Goal: Transaction & Acquisition: Register for event/course

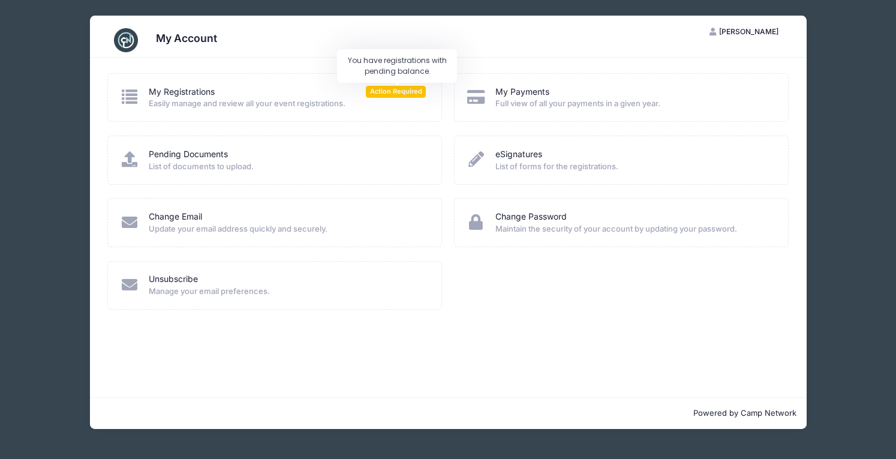
click at [403, 95] on span "Action Required" at bounding box center [396, 91] width 60 height 11
click at [275, 101] on span "Easily manage and review all your event registrations." at bounding box center [287, 104] width 277 height 12
click at [198, 94] on link "My Registrations" at bounding box center [182, 92] width 66 height 13
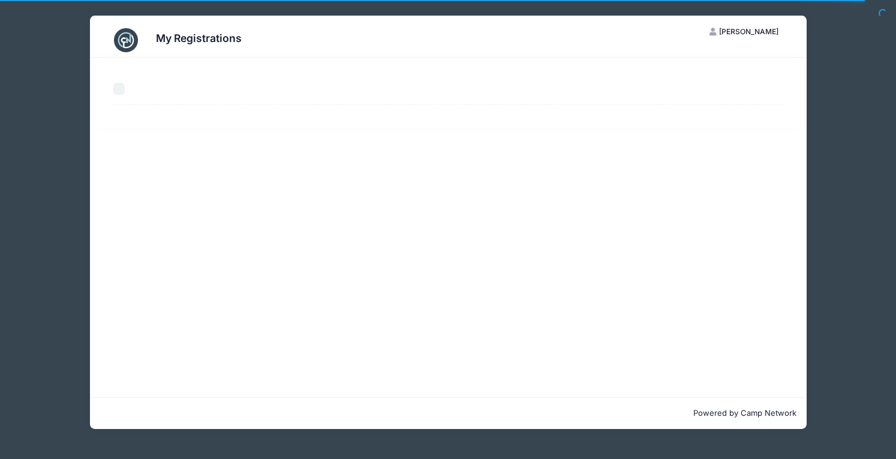
select select "50"
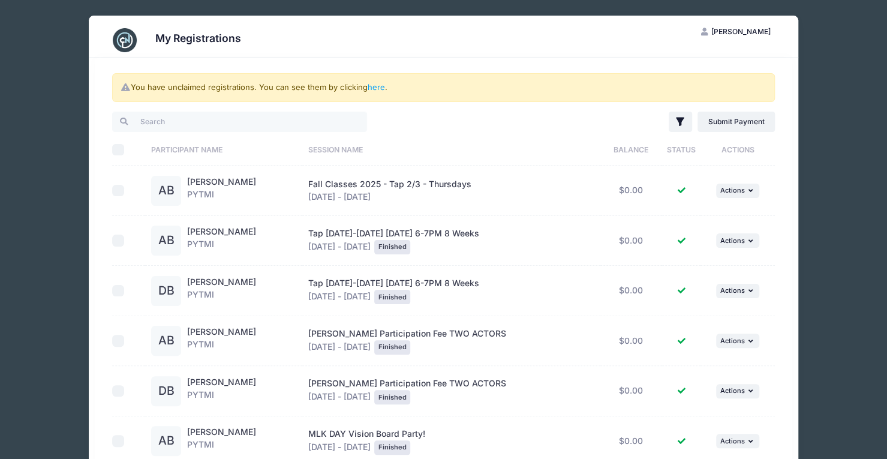
click at [382, 87] on link "here" at bounding box center [375, 87] width 17 height 10
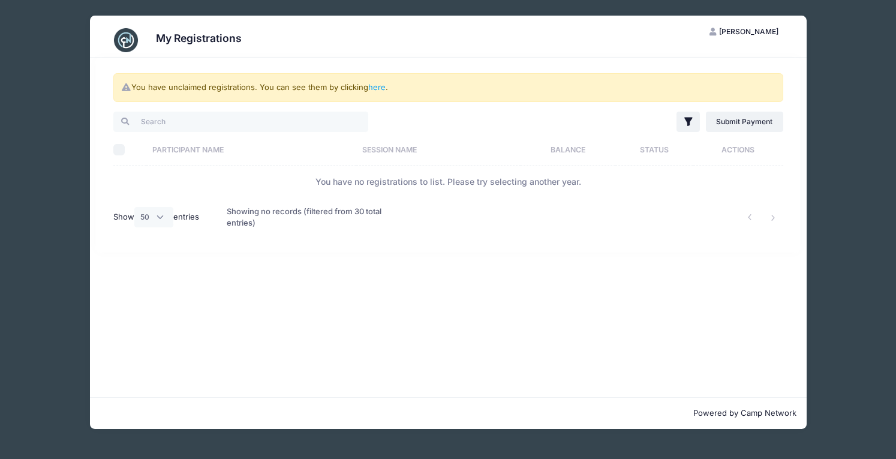
click at [728, 128] on link "Submit Payment" at bounding box center [744, 121] width 77 height 20
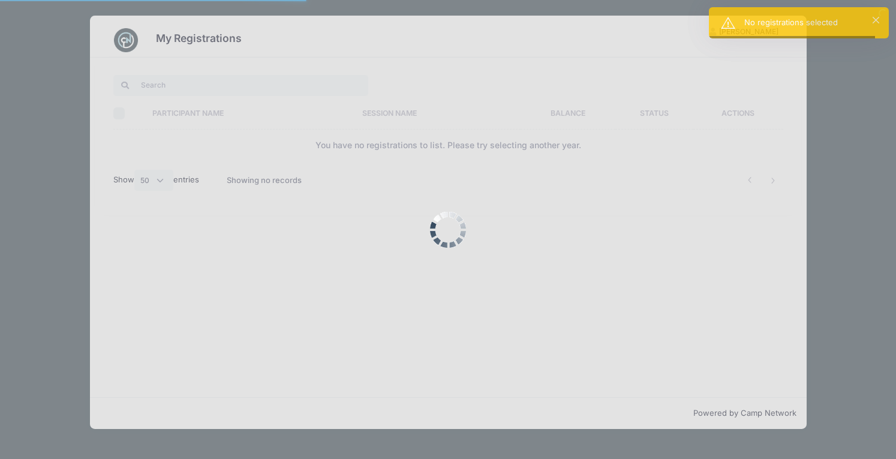
select select "50"
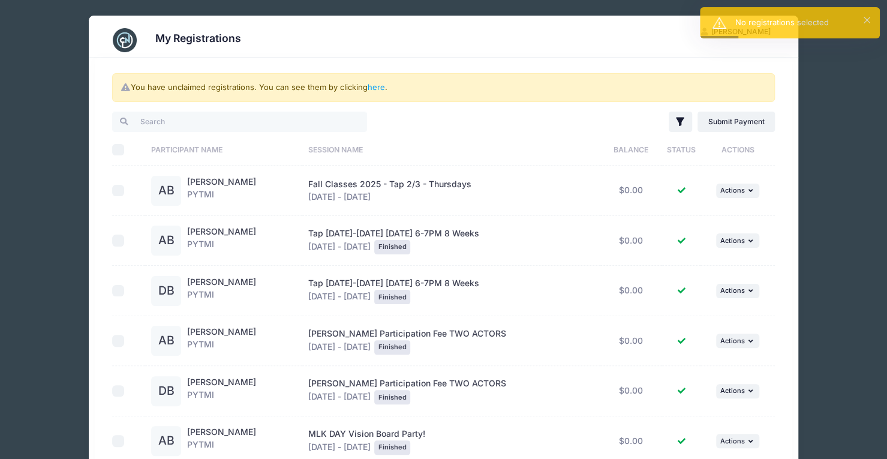
click at [804, 134] on div "My Registrations JM Jenny Murphy My Account Logout You have unclaimed registrat…" at bounding box center [443, 459] width 851 height 918
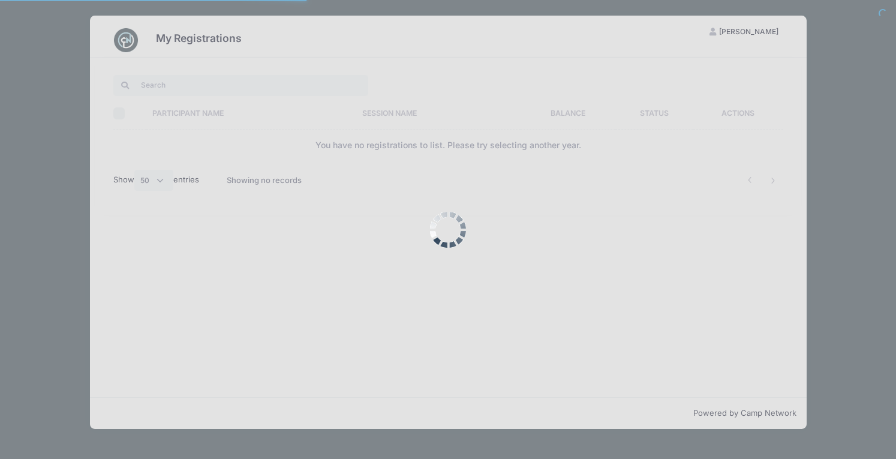
select select "50"
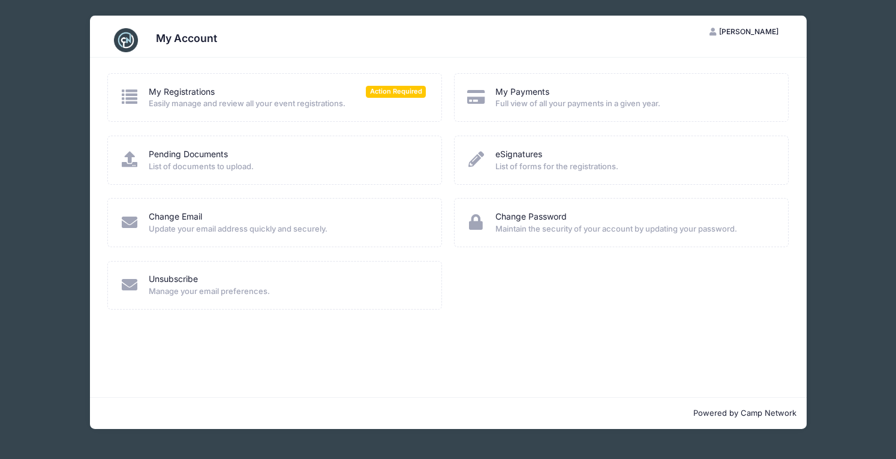
click at [411, 99] on span "Easily manage and review all your event registrations." at bounding box center [287, 104] width 277 height 12
click at [405, 91] on span "Action Required" at bounding box center [396, 91] width 60 height 11
click at [197, 91] on link "My Registrations" at bounding box center [182, 92] width 66 height 13
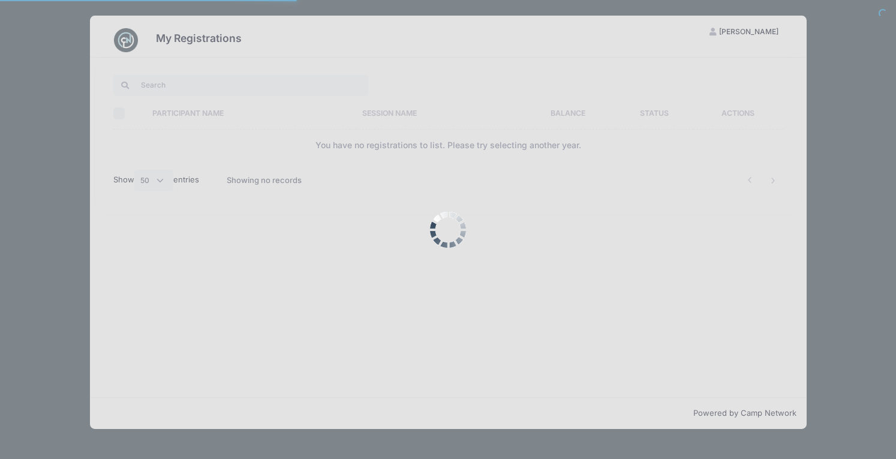
select select "50"
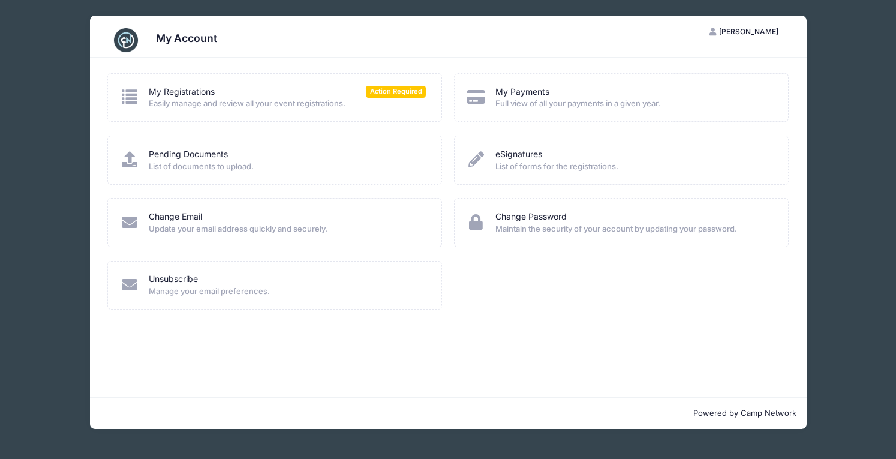
click at [189, 86] on link "My Registrations" at bounding box center [182, 92] width 66 height 13
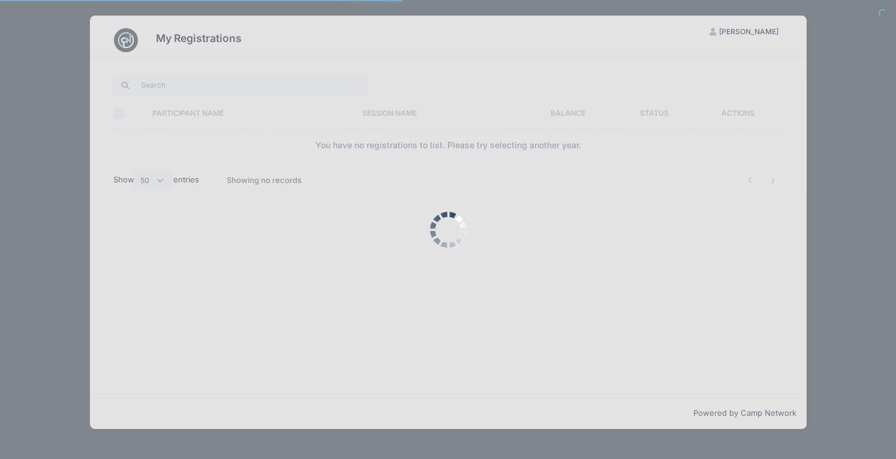
select select "50"
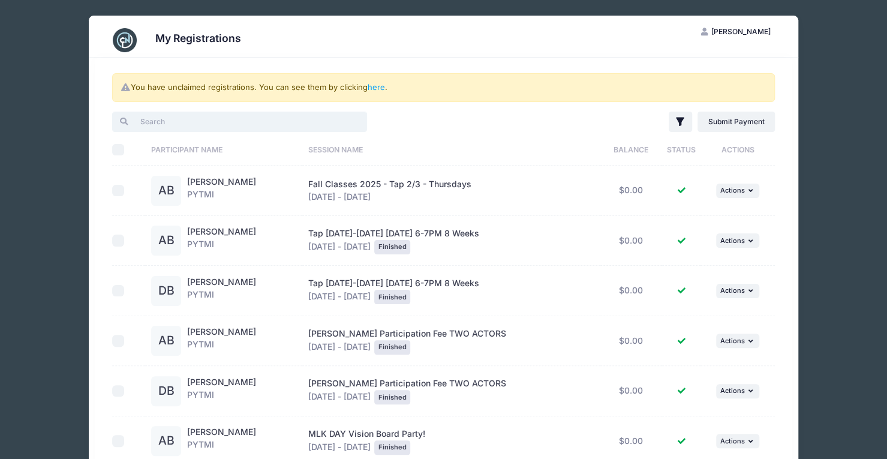
click at [173, 122] on input "search" at bounding box center [239, 121] width 255 height 20
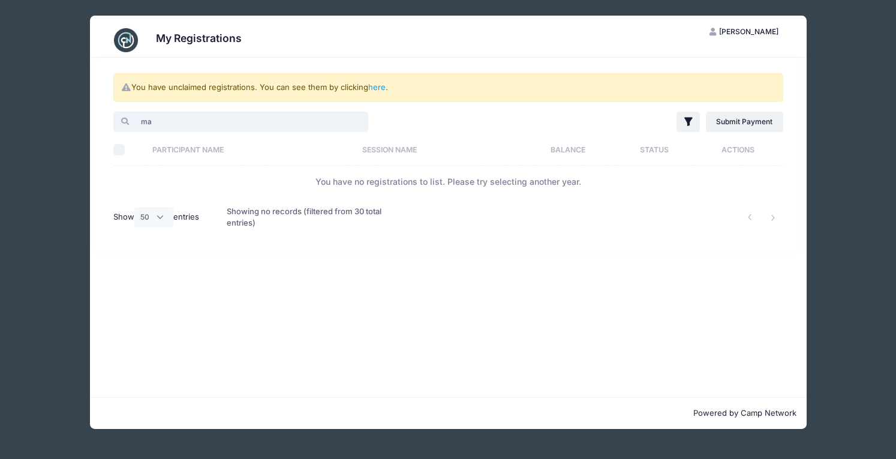
type input "m"
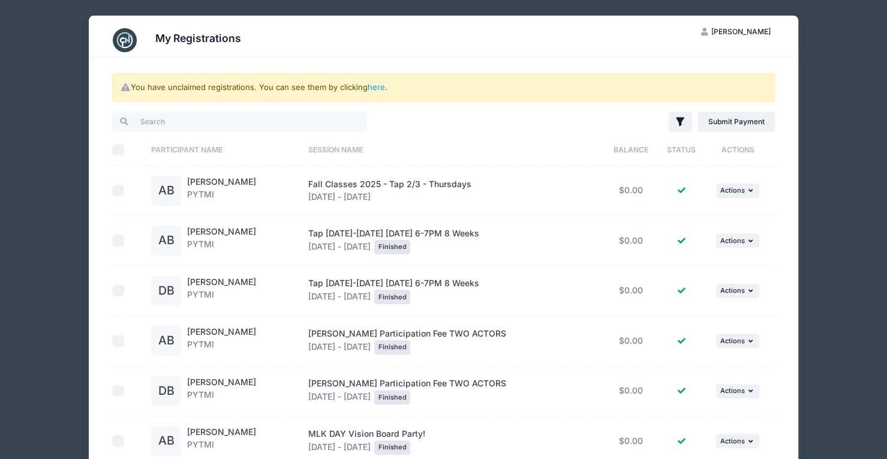
click at [153, 26] on div "My Registrations" at bounding box center [444, 40] width 674 height 34
click at [131, 34] on img at bounding box center [125, 40] width 24 height 24
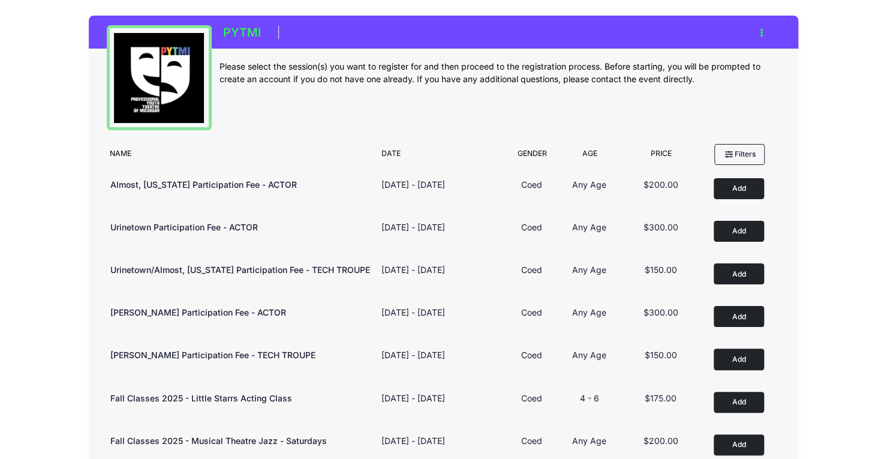
click at [725, 317] on button "Add to Cart" at bounding box center [738, 316] width 50 height 21
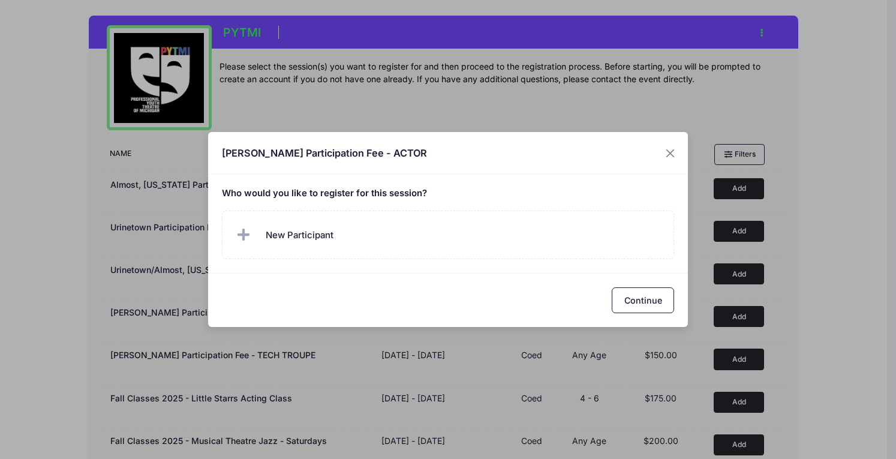
click at [240, 235] on icon at bounding box center [245, 235] width 17 height 0
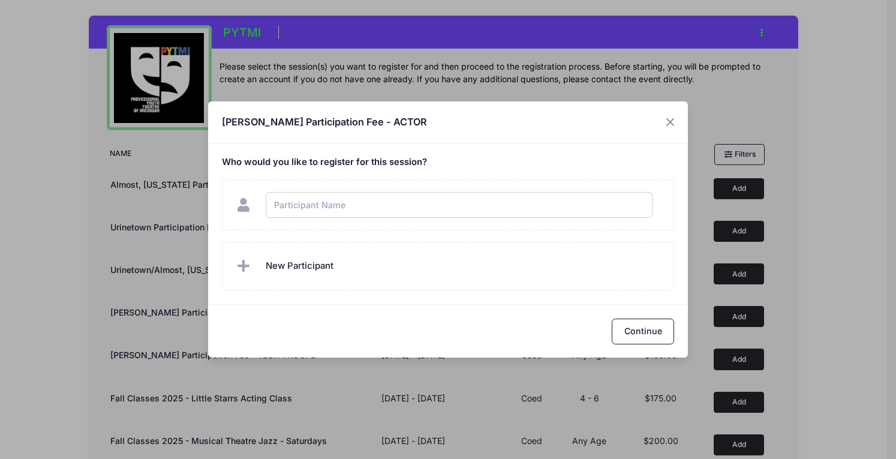
click at [333, 210] on input "text" at bounding box center [459, 205] width 387 height 26
type input "[PERSON_NAME]"
checkbox input "true"
click at [244, 266] on icon at bounding box center [245, 266] width 17 height 0
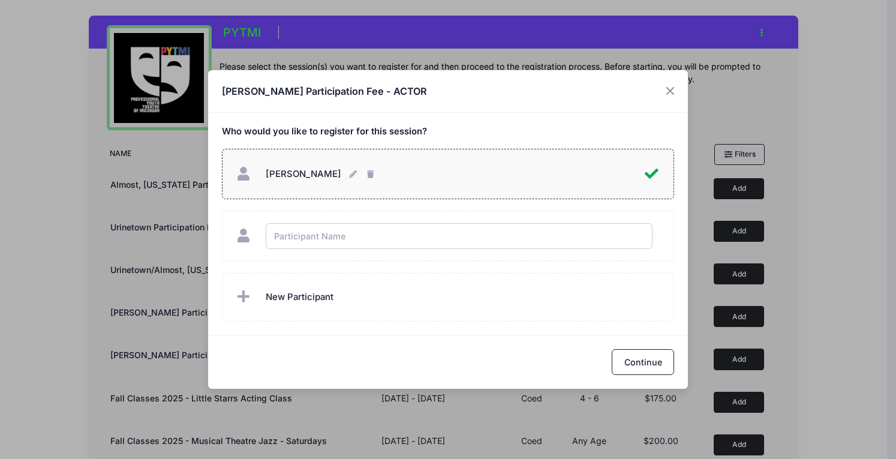
click at [331, 237] on input "text" at bounding box center [459, 236] width 387 height 26
type input "[PERSON_NAME]"
checkbox input "true"
click at [621, 354] on button "Continue" at bounding box center [642, 362] width 62 height 26
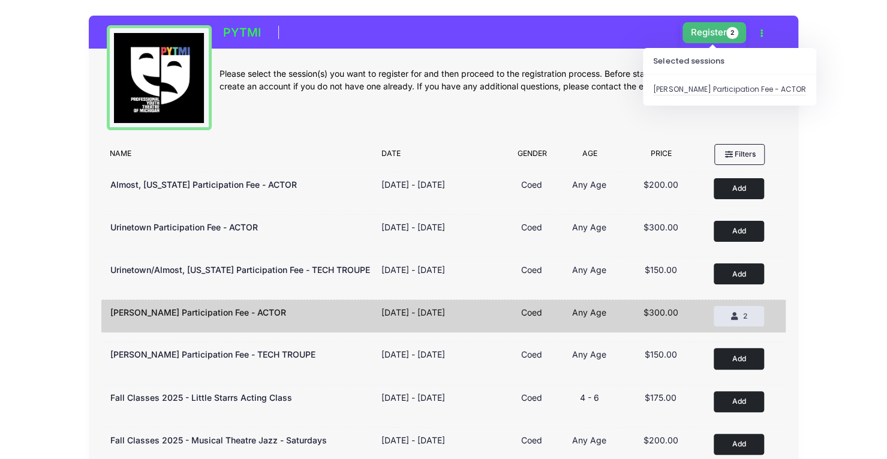
click at [718, 35] on button "Register 2" at bounding box center [714, 32] width 64 height 21
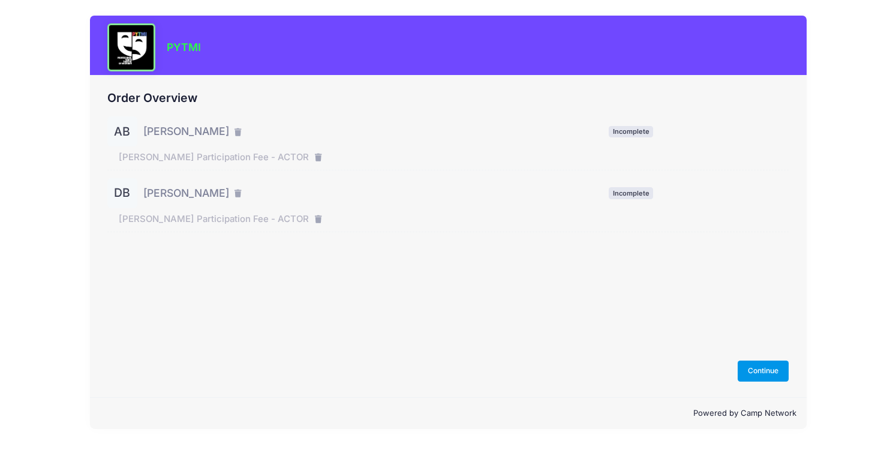
click at [777, 373] on button "Continue" at bounding box center [763, 370] width 52 height 20
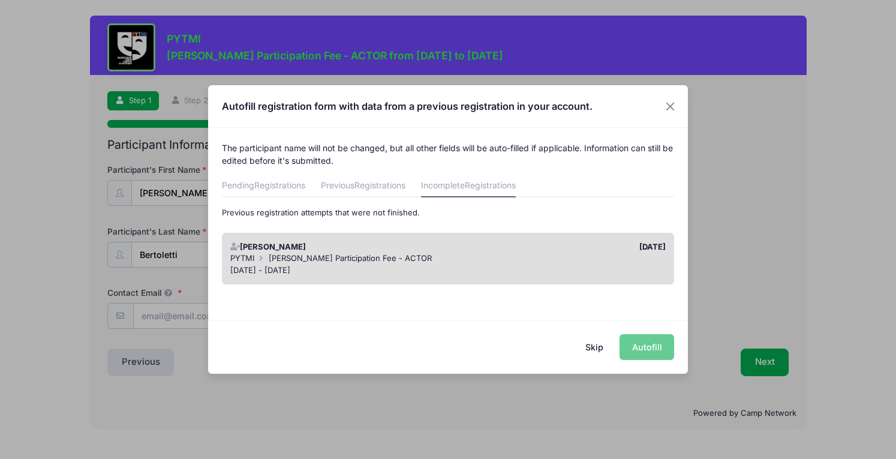
click at [386, 246] on div "[PERSON_NAME]" at bounding box center [336, 247] width 224 height 12
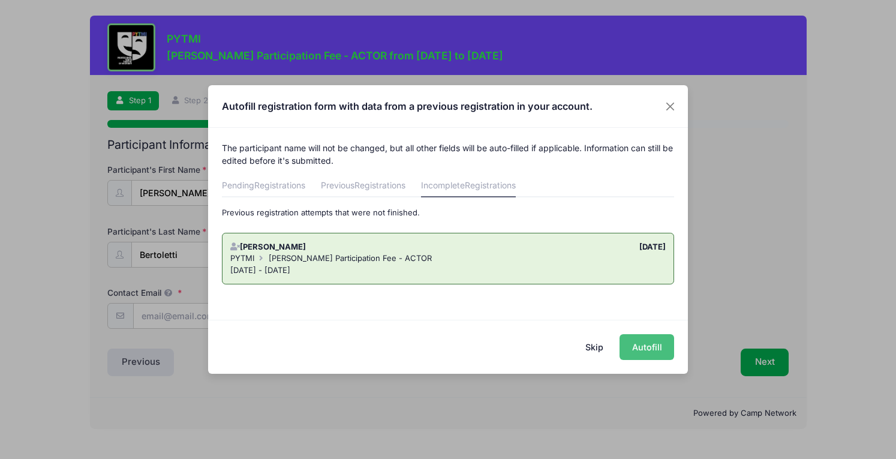
click at [638, 342] on button "Autofill" at bounding box center [646, 347] width 55 height 26
type input "jenmurph21@hotmail.com"
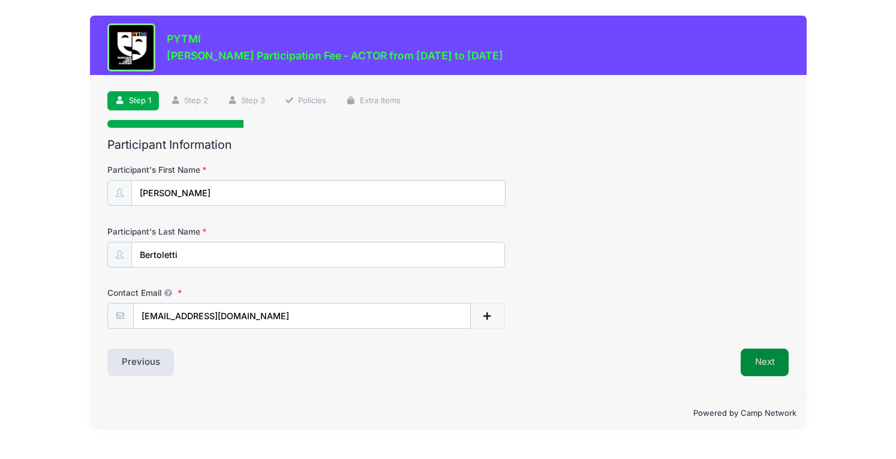
click at [769, 357] on button "Next" at bounding box center [764, 362] width 49 height 28
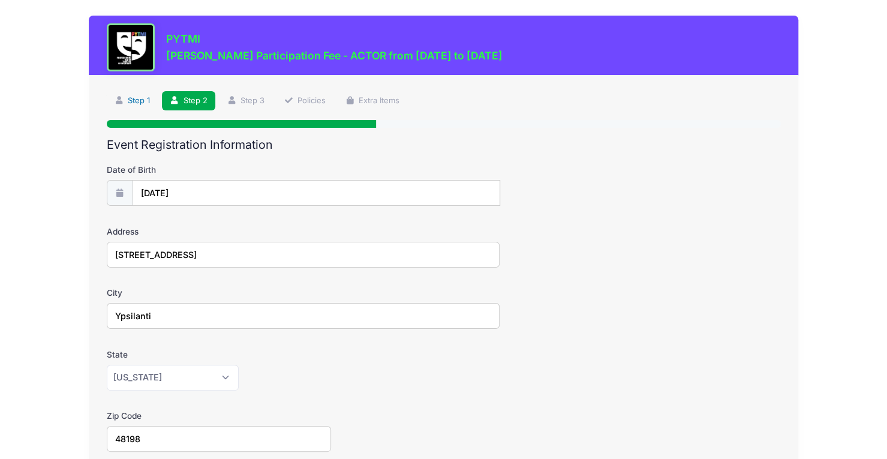
click at [137, 101] on link "Step 1" at bounding box center [133, 101] width 52 height 20
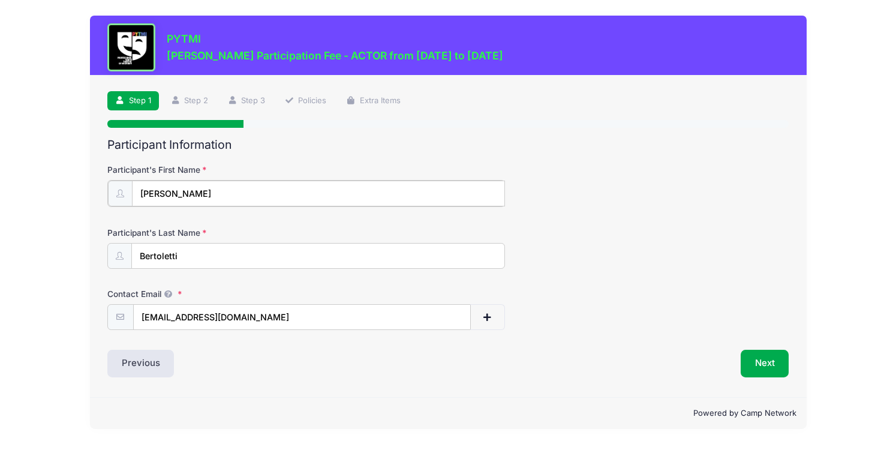
drag, startPoint x: 174, startPoint y: 191, endPoint x: 92, endPoint y: 189, distance: 82.7
click at [92, 189] on div "Step 1 /7 Step 1 Step 2 Step 3 Policies Extra Items Participant Information Par…" at bounding box center [448, 236] width 716 height 321
type input "Dolores"
click at [769, 368] on button "Next" at bounding box center [764, 362] width 49 height 28
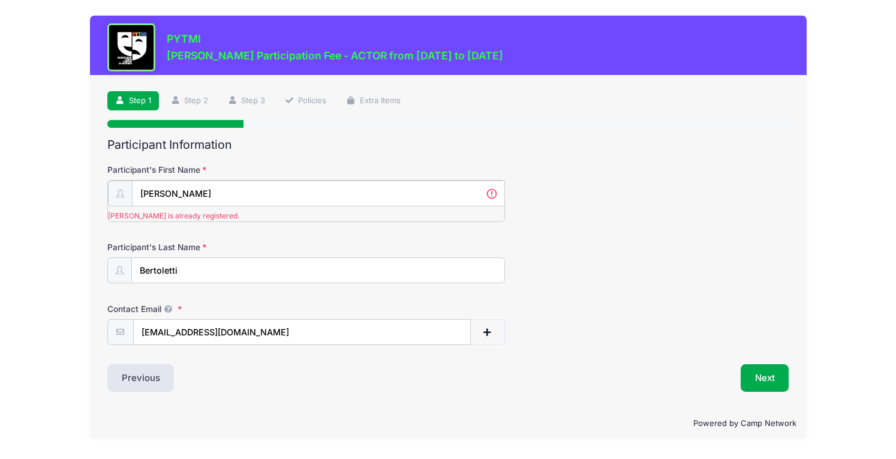
drag, startPoint x: 191, startPoint y: 188, endPoint x: 94, endPoint y: 186, distance: 97.1
click at [94, 186] on div "Step 1 /7 Step 1 Step 2 Step 3 Policies Extra Items Participant Information Par…" at bounding box center [448, 242] width 716 height 332
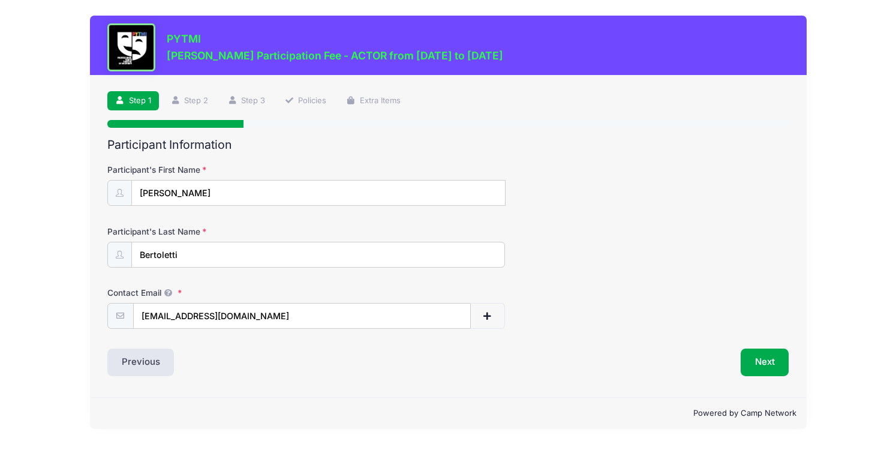
click at [80, 209] on div "PYTMI Matilda Jr. Participation Fee - ACTOR from 09/19/2025 to 01/31/2026 Step …" at bounding box center [448, 222] width 860 height 444
click at [143, 367] on button "Previous" at bounding box center [140, 362] width 67 height 28
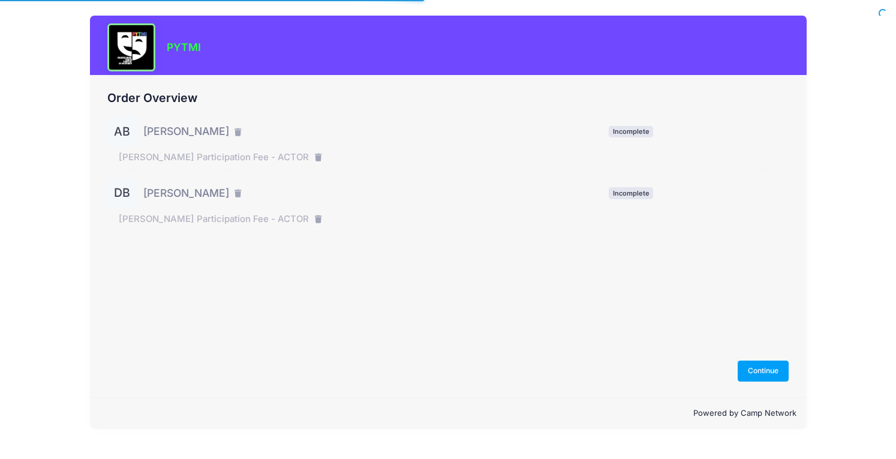
click at [172, 45] on h3 "PYTMI" at bounding box center [184, 47] width 34 height 13
click at [140, 47] on div at bounding box center [131, 47] width 48 height 48
click at [767, 375] on button "Continue" at bounding box center [763, 370] width 52 height 20
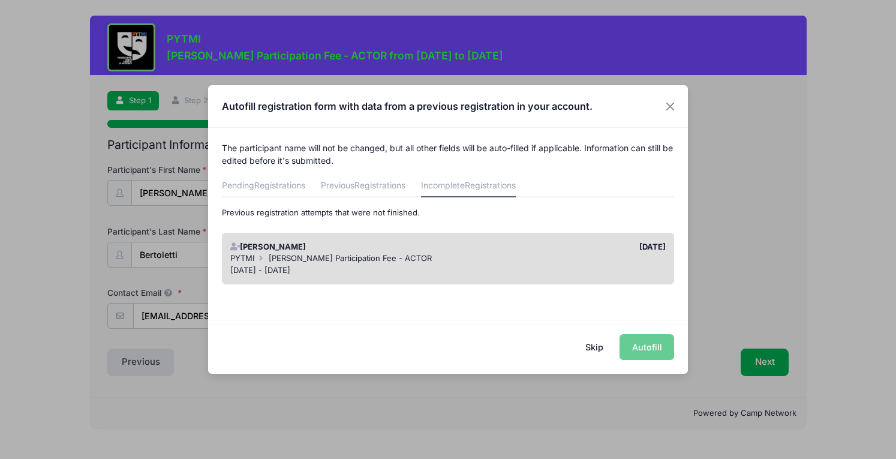
drag, startPoint x: 589, startPoint y: 346, endPoint x: 533, endPoint y: 297, distance: 73.5
click at [533, 297] on div "Autofill registration form with data from a previous registration in your accou…" at bounding box center [448, 229] width 480 height 288
click at [367, 179] on link "Previous Registrations" at bounding box center [363, 187] width 85 height 22
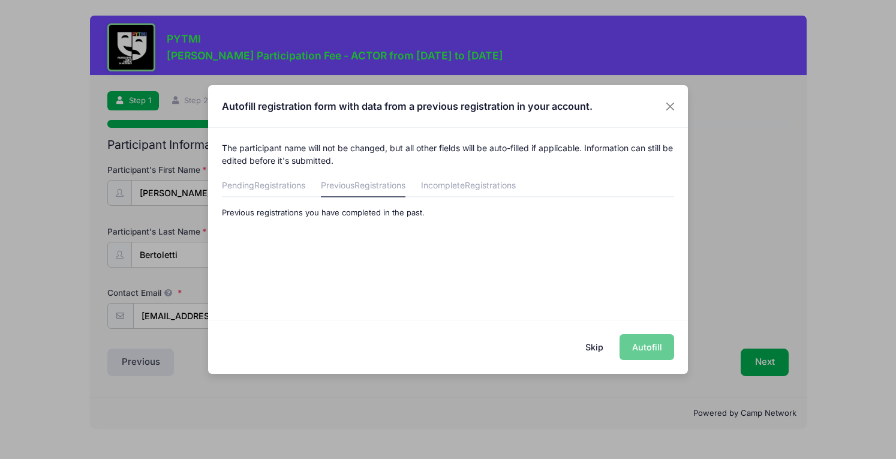
click at [287, 183] on span "Registrations" at bounding box center [279, 185] width 51 height 10
click at [459, 185] on link "Incomplete Registrations" at bounding box center [468, 187] width 95 height 22
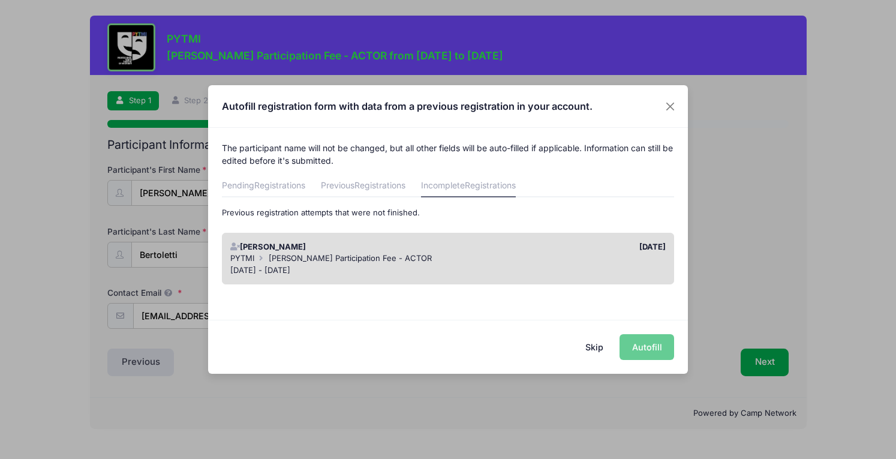
click at [483, 246] on div "09/20/2025" at bounding box center [560, 247] width 224 height 12
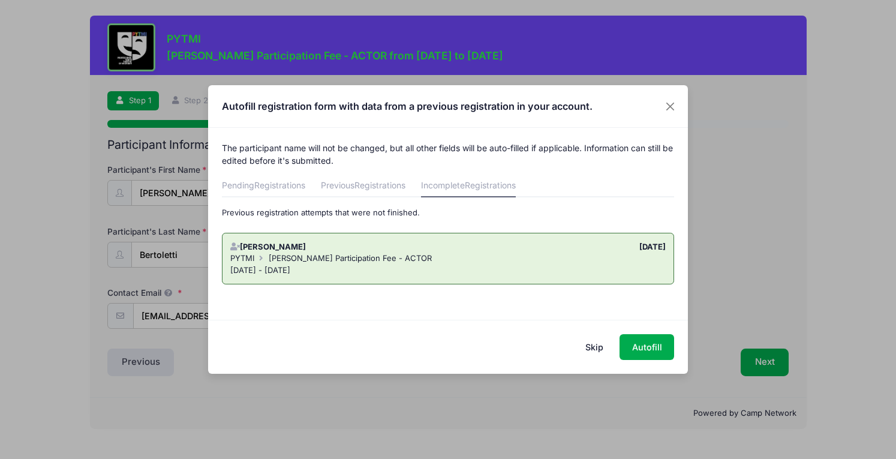
click at [483, 246] on div "09/20/2025" at bounding box center [560, 247] width 224 height 12
click at [671, 108] on button "Close" at bounding box center [670, 106] width 22 height 22
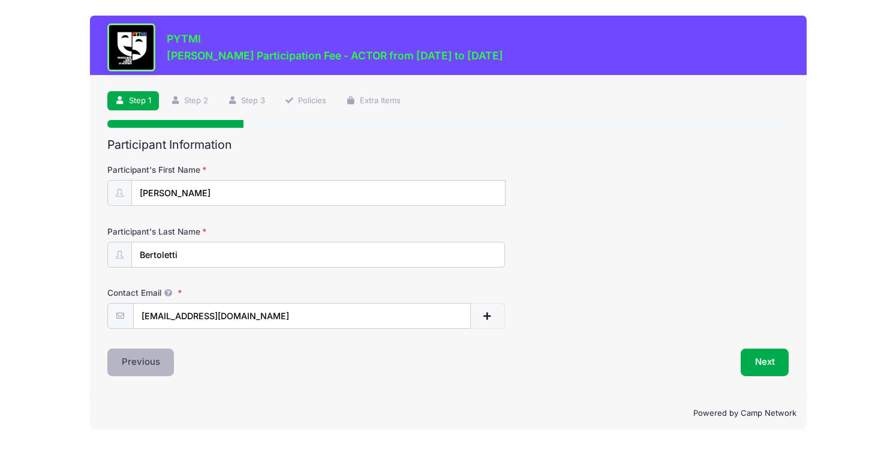
click at [129, 361] on button "Previous" at bounding box center [140, 362] width 67 height 28
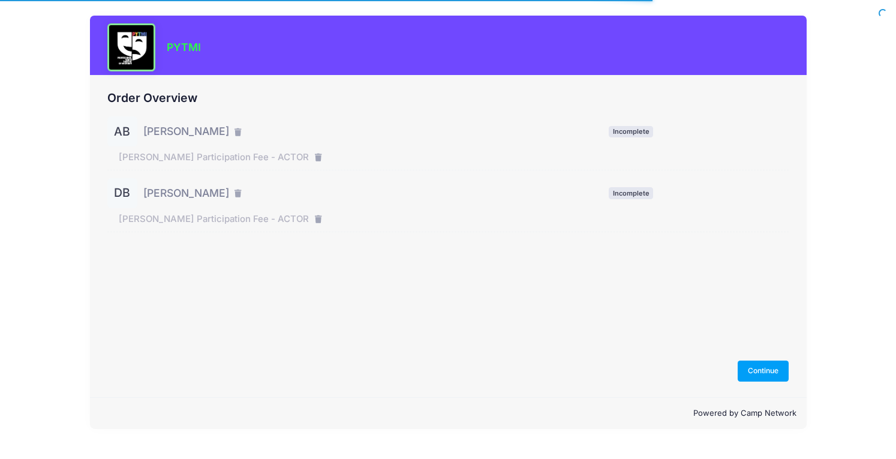
click at [155, 213] on span "[PERSON_NAME] Participation Fee - ACTOR" at bounding box center [214, 218] width 190 height 13
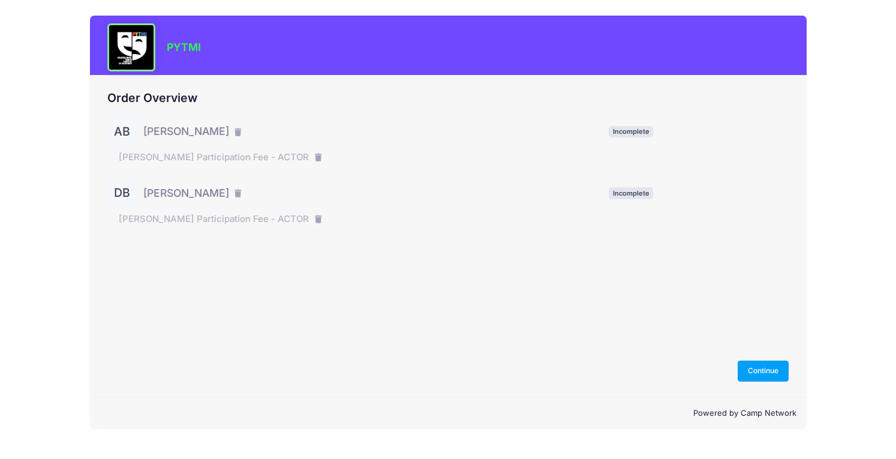
click at [164, 195] on span "[PERSON_NAME]" at bounding box center [186, 193] width 86 height 16
click at [160, 131] on span "[PERSON_NAME]" at bounding box center [186, 131] width 86 height 16
click at [767, 379] on button "Continue" at bounding box center [763, 370] width 52 height 20
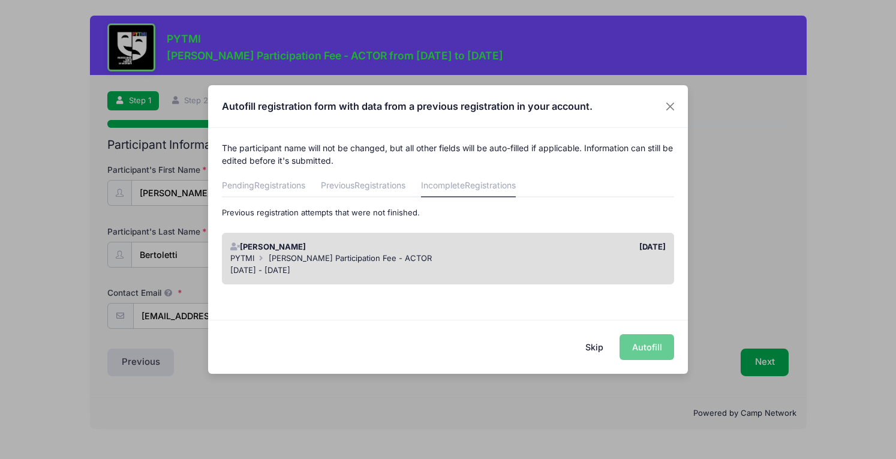
click at [603, 342] on button "Skip" at bounding box center [594, 347] width 43 height 26
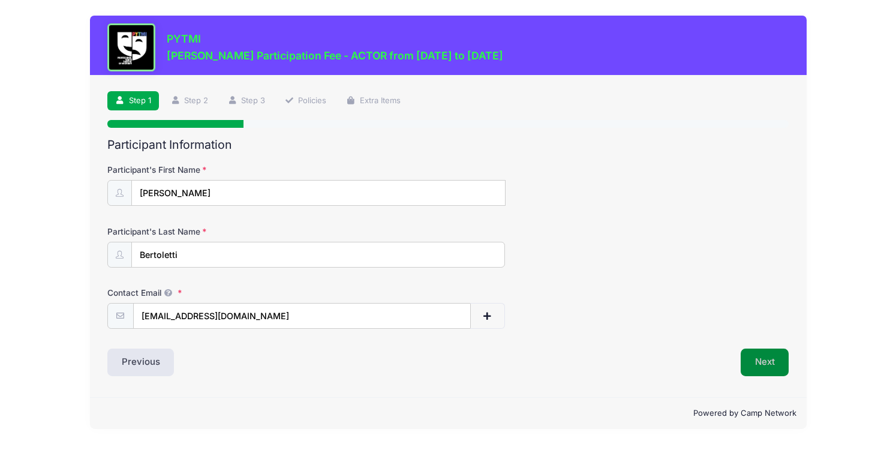
click at [760, 367] on button "Next" at bounding box center [764, 362] width 49 height 28
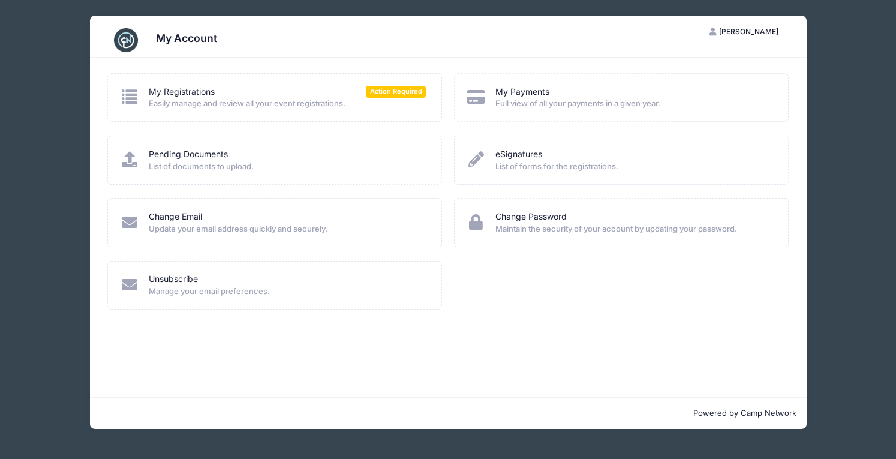
click at [774, 37] on button "JM Jenny Murphy" at bounding box center [744, 32] width 90 height 20
click at [722, 57] on link "My Account" at bounding box center [713, 61] width 138 height 23
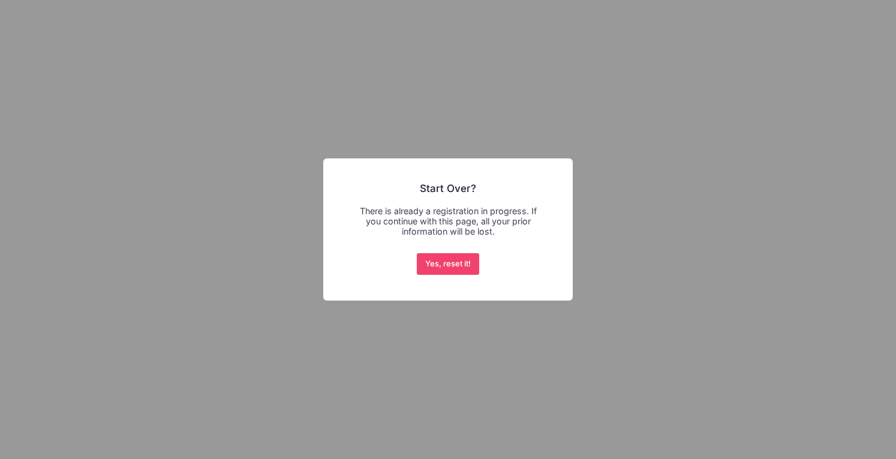
click at [460, 270] on button "Yes, reset it!" at bounding box center [448, 264] width 63 height 22
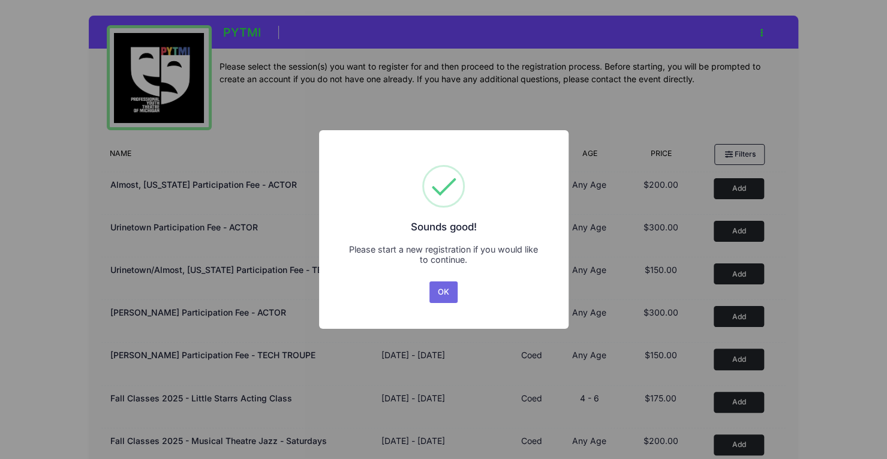
click at [446, 288] on button "OK" at bounding box center [443, 292] width 29 height 22
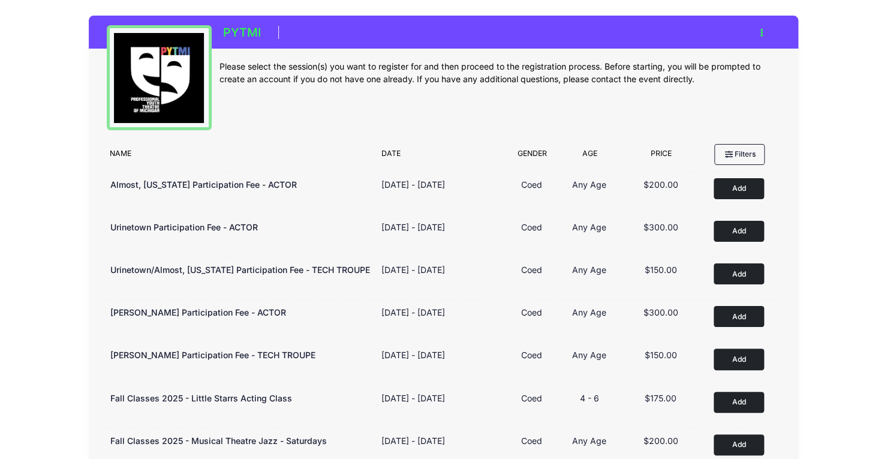
click at [726, 322] on button "Add to Cart" at bounding box center [738, 316] width 50 height 21
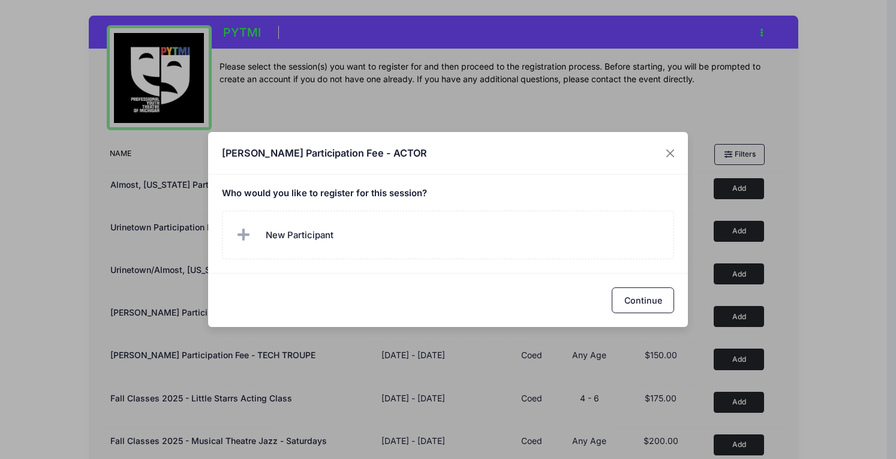
click at [316, 230] on span "New Participant" at bounding box center [300, 234] width 68 height 13
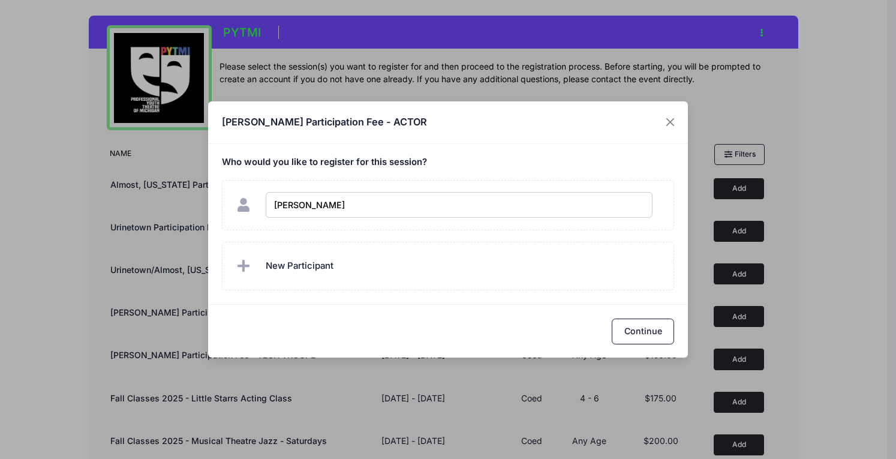
type input "[PERSON_NAME]"
checkbox input "true"
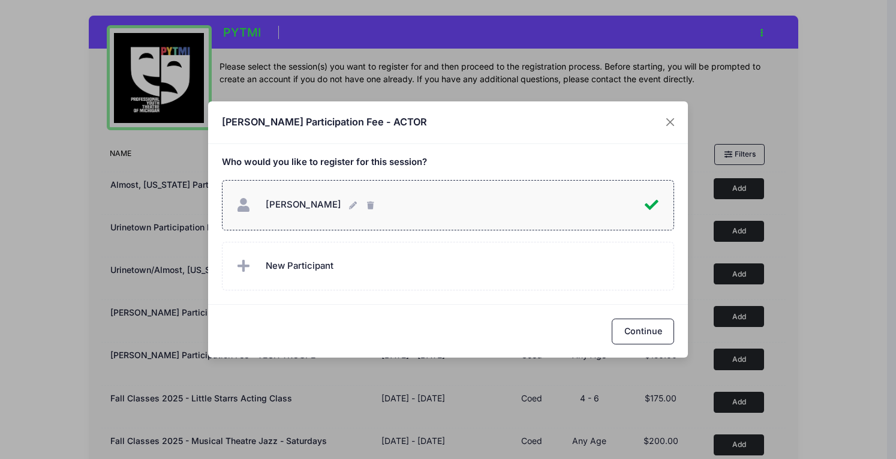
click at [248, 266] on icon at bounding box center [245, 266] width 17 height 0
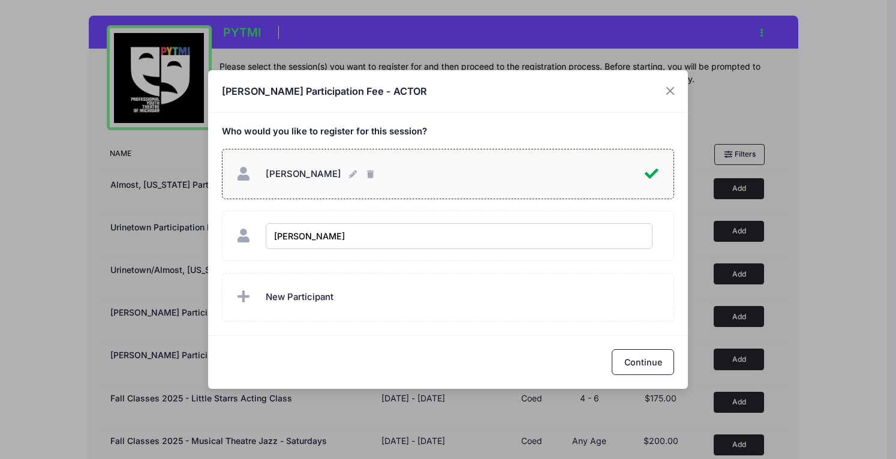
type input "Anica Bertoletti"
checkbox input "true"
click at [658, 364] on button "Continue" at bounding box center [642, 362] width 62 height 26
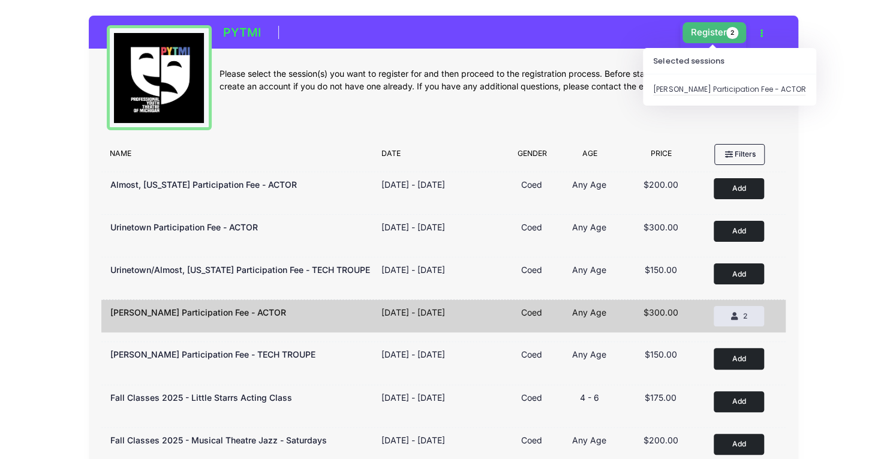
click at [710, 43] on button "Register 2" at bounding box center [714, 32] width 64 height 21
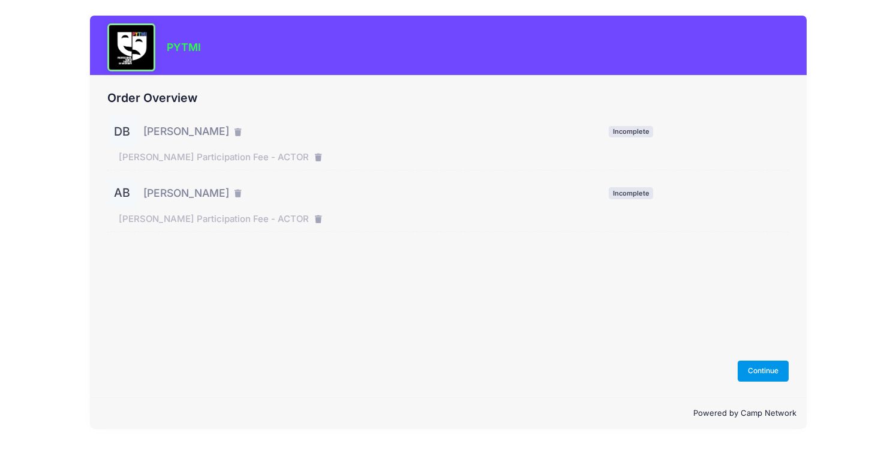
click at [756, 363] on button "Continue" at bounding box center [763, 370] width 52 height 20
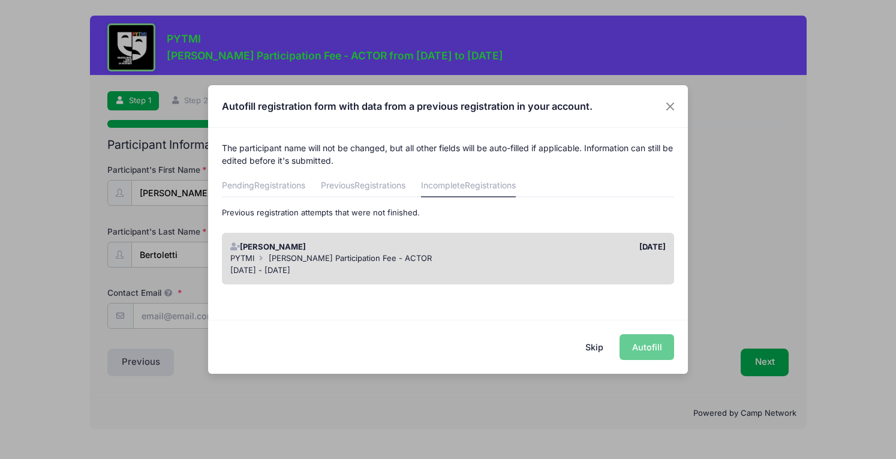
click at [663, 356] on div "Skip Autofill" at bounding box center [448, 345] width 480 height 53
click at [649, 349] on div "Skip Autofill" at bounding box center [448, 345] width 480 height 53
click at [550, 249] on div "09/20/2025" at bounding box center [560, 247] width 224 height 12
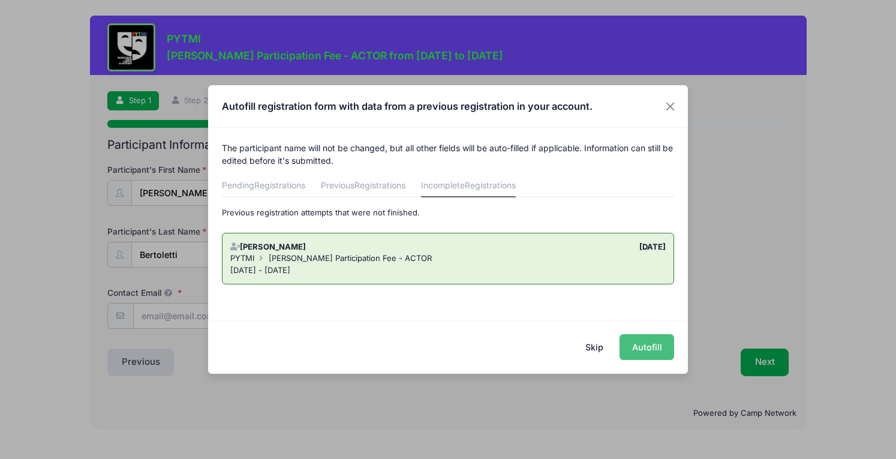
click at [643, 344] on button "Autofill" at bounding box center [646, 347] width 55 height 26
type input "jenmurph21@hotmail.com"
type input "11/03/2025"
type input "322 East Cross Street"
type input "Ypsilanti"
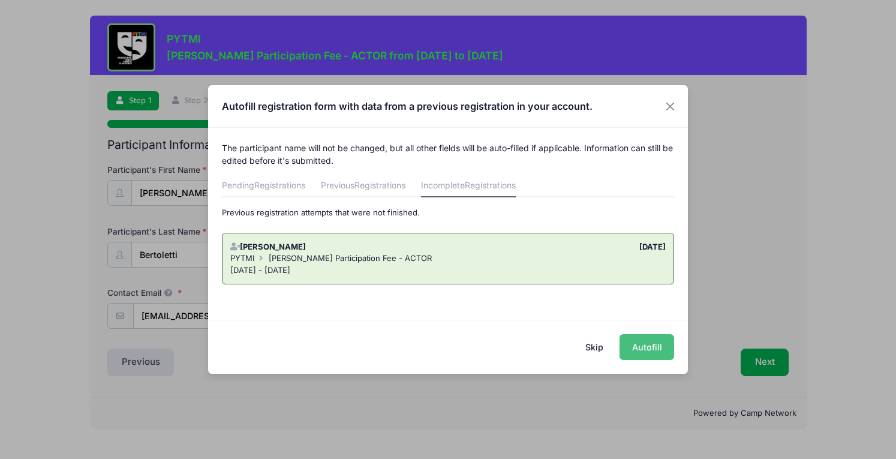
select select "MI"
type input "48198"
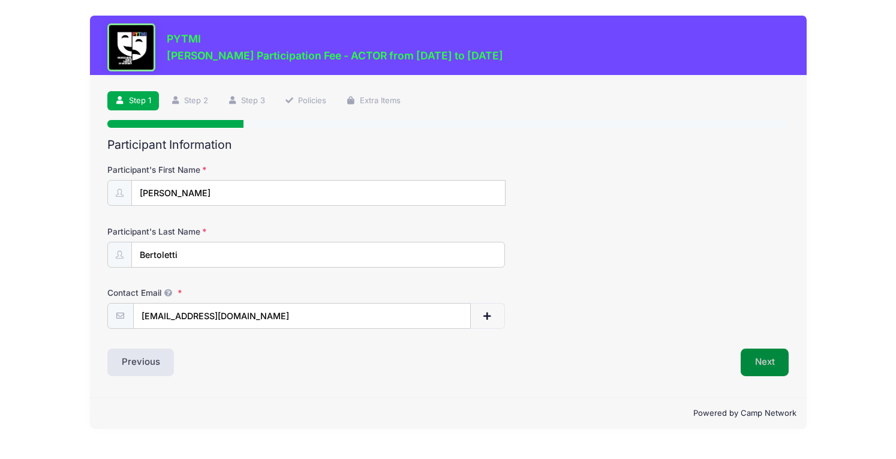
click at [773, 348] on button "Next" at bounding box center [764, 362] width 49 height 28
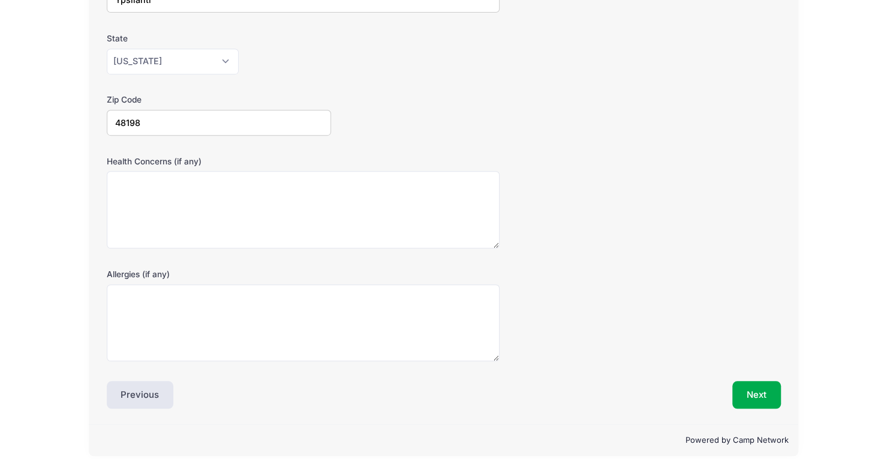
scroll to position [325, 0]
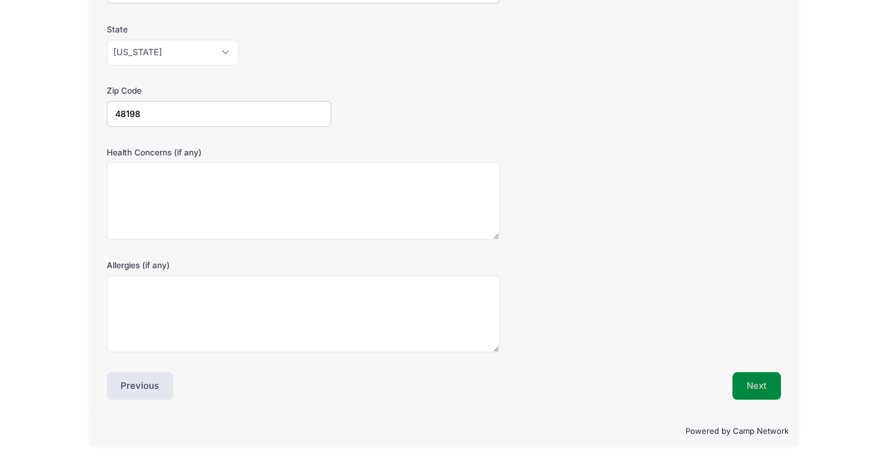
click at [765, 386] on button "Next" at bounding box center [756, 386] width 49 height 28
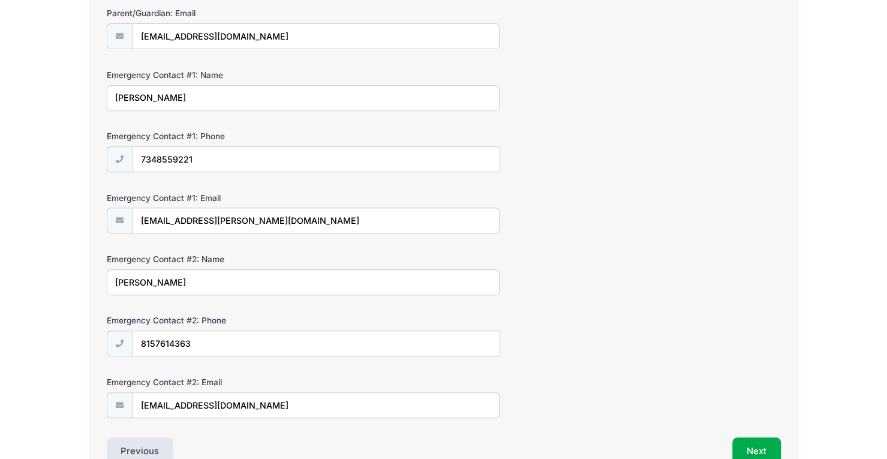
scroll to position [288, 0]
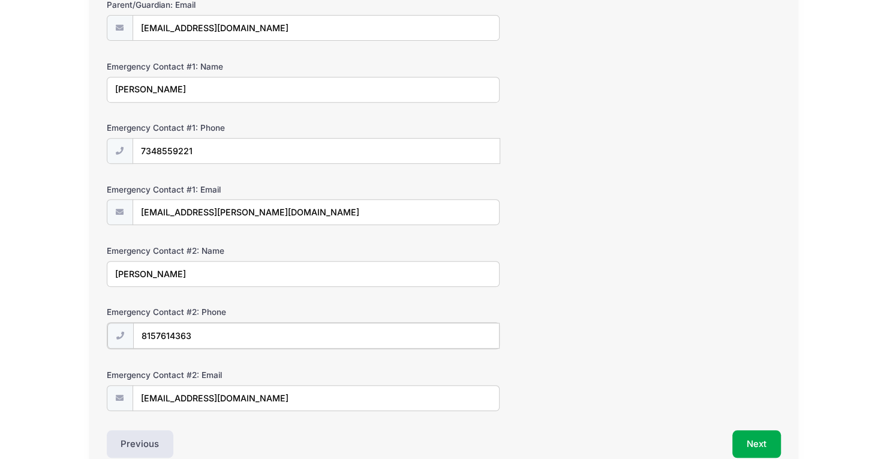
drag, startPoint x: 288, startPoint y: 328, endPoint x: 138, endPoint y: 319, distance: 150.8
click at [138, 322] on input "8157614363" at bounding box center [316, 335] width 366 height 26
click at [589, 247] on div "Emergency Contact #2: Name Melinda Murphy" at bounding box center [444, 266] width 674 height 42
click at [746, 429] on button "Next" at bounding box center [756, 443] width 49 height 28
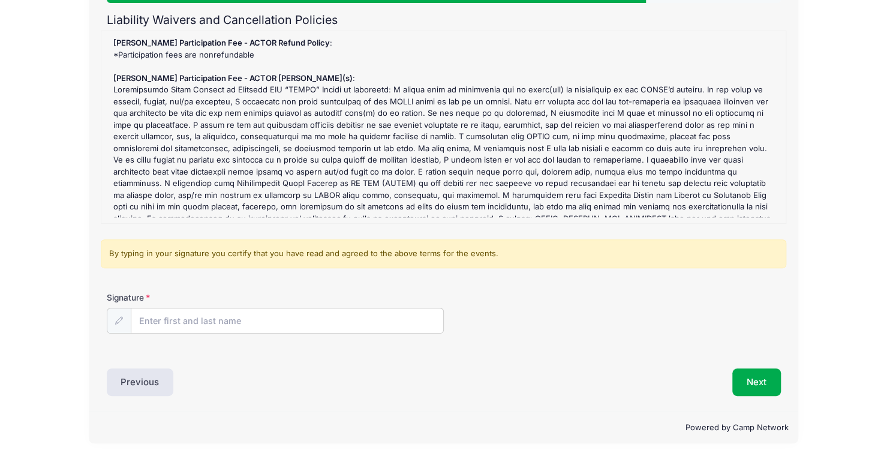
scroll to position [185, 0]
click at [348, 307] on input "Signature" at bounding box center [287, 320] width 312 height 26
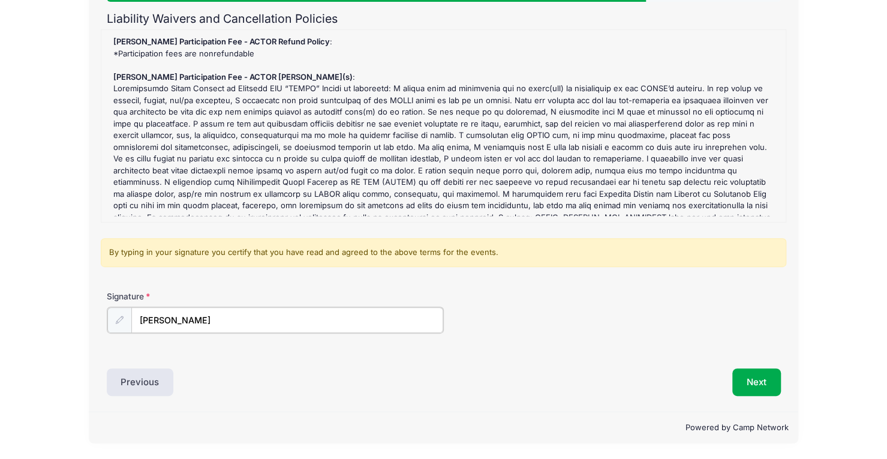
type input "[PERSON_NAME]"
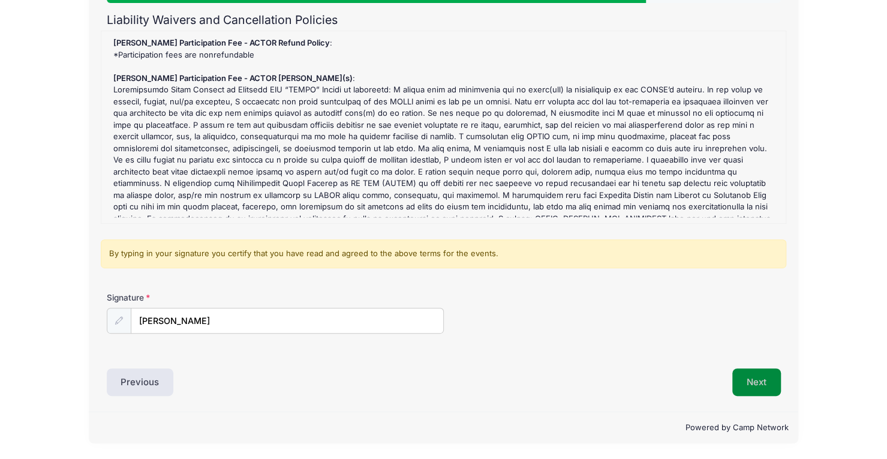
click at [751, 368] on button "Next" at bounding box center [756, 382] width 49 height 28
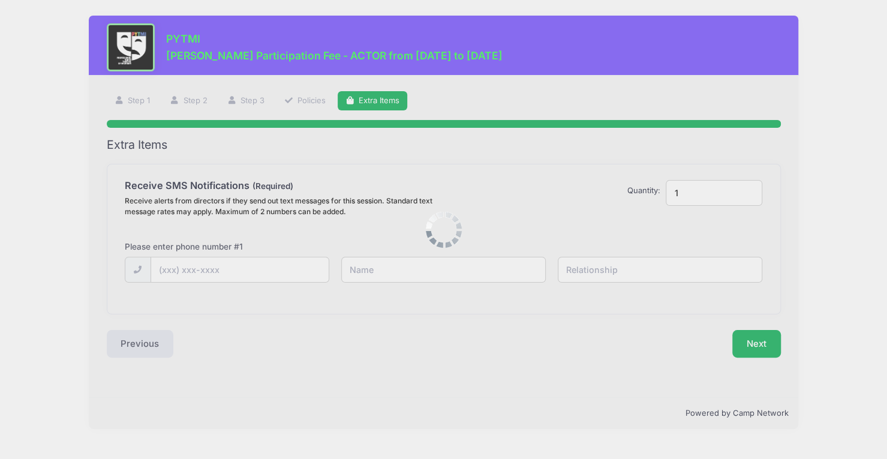
scroll to position [0, 0]
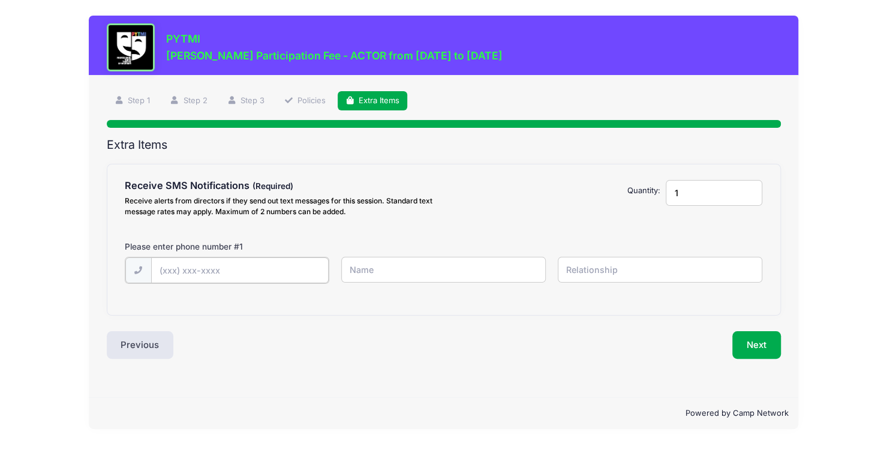
click at [222, 269] on input "text" at bounding box center [239, 270] width 177 height 26
type input "(734) 308-6684"
click at [715, 187] on input "1" at bounding box center [713, 193] width 97 height 26
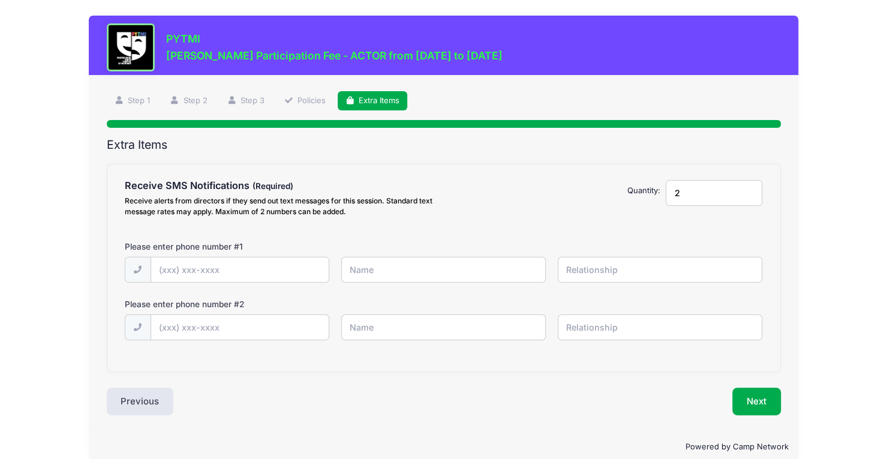
type input "2"
click at [269, 257] on div at bounding box center [227, 270] width 205 height 27
type input "(734) 855-9221"
type input "j"
type input "joe"
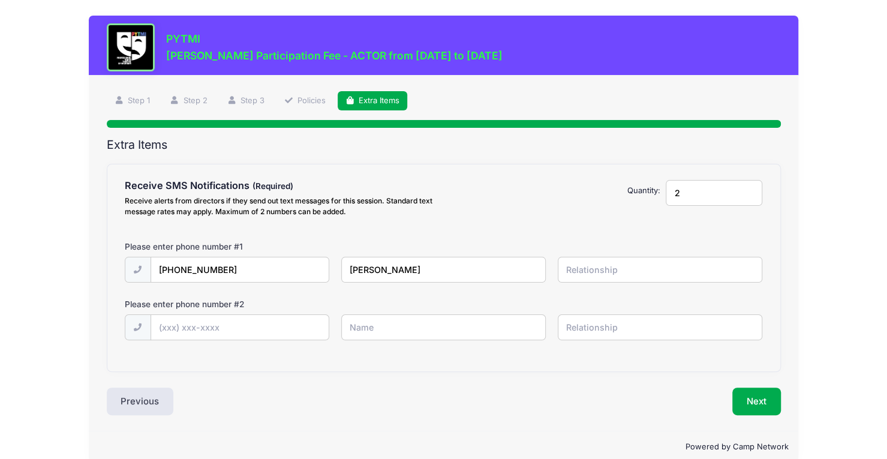
type input "b"
type input "Joe Bertoletti"
type input "parent"
type input "(734) 308-6684"
type input "Jenny Murphy"
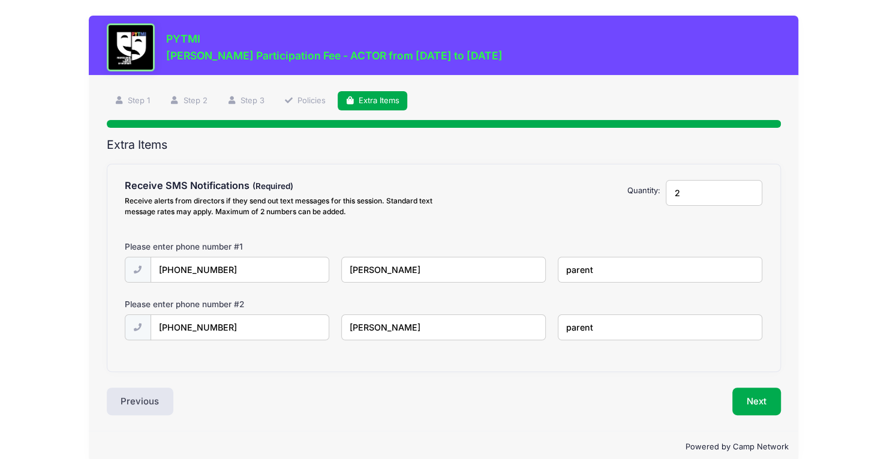
type input "parent"
click at [753, 409] on button "Next" at bounding box center [756, 401] width 49 height 28
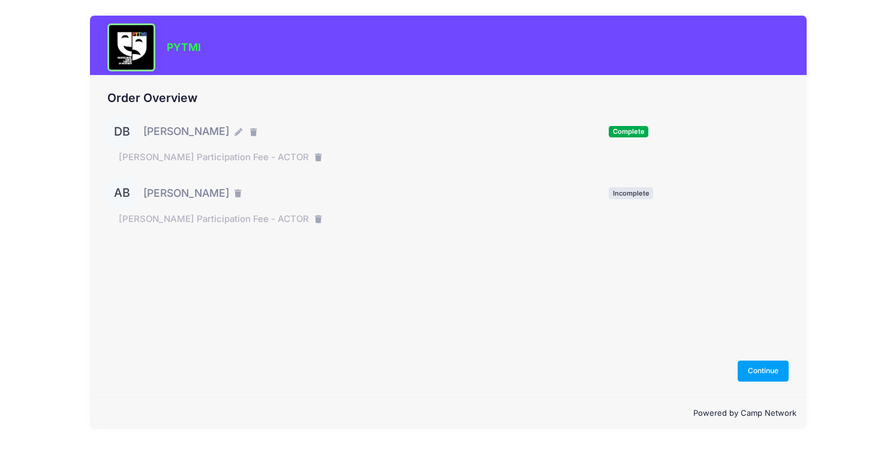
click at [217, 192] on span "[PERSON_NAME]" at bounding box center [186, 193] width 86 height 16
click at [629, 184] on div "AB Anica Bertoletti Incomplete" at bounding box center [448, 193] width 682 height 30
click at [632, 190] on span "Incomplete" at bounding box center [630, 192] width 44 height 11
click at [767, 379] on button "Continue" at bounding box center [763, 370] width 52 height 20
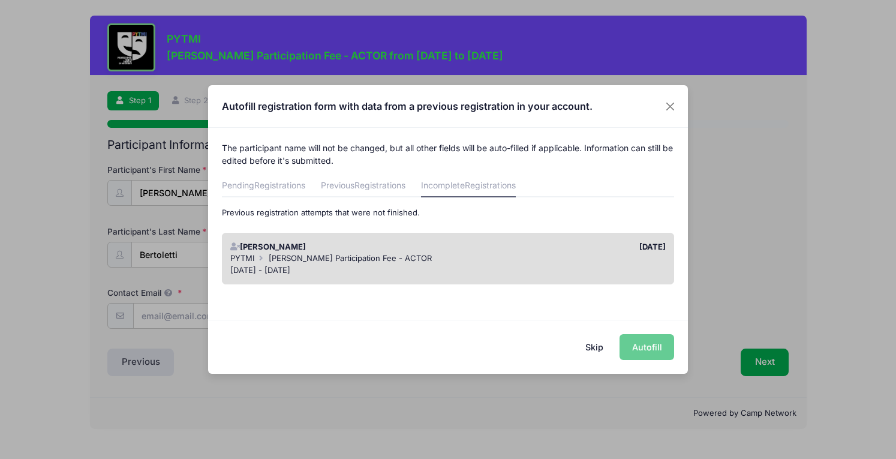
click at [504, 252] on div "[DATE]" at bounding box center [560, 247] width 224 height 12
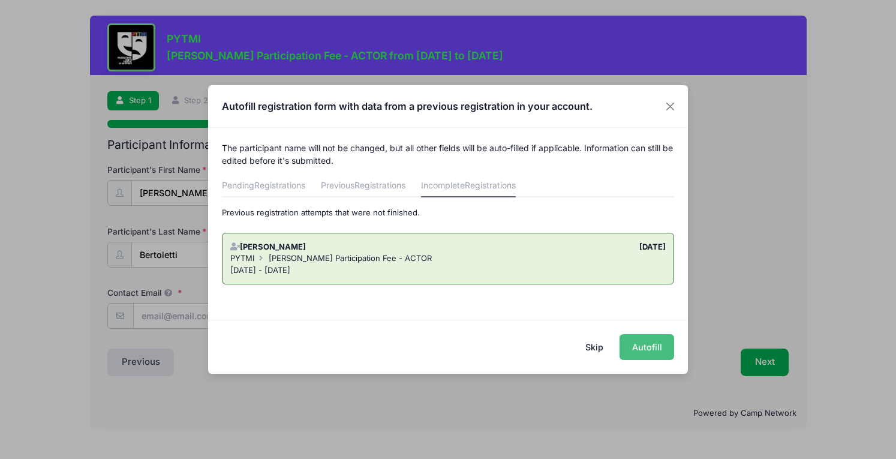
click at [633, 334] on button "Autofill" at bounding box center [646, 347] width 55 height 26
type input "jenmurph21@hotmail.com"
type input "11/03/2025"
type input "322 East Cross Street"
type input "Ypsilanti"
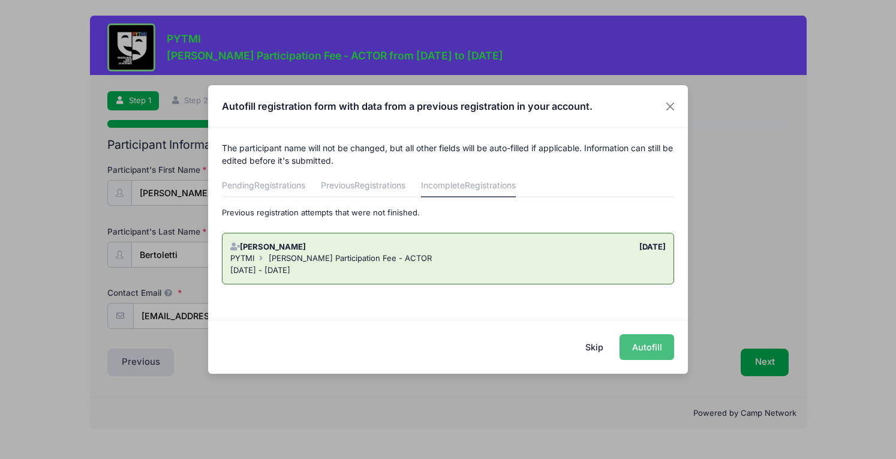
select select "MI"
type input "48198"
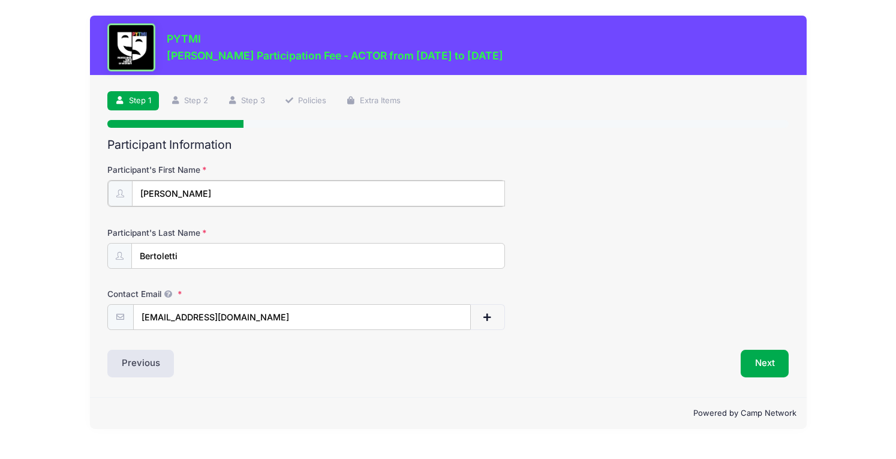
drag, startPoint x: 201, startPoint y: 185, endPoint x: 123, endPoint y: 186, distance: 77.9
click at [123, 186] on div "[PERSON_NAME]" at bounding box center [305, 193] width 397 height 27
click at [606, 189] on div "Participant's First Name Anica" at bounding box center [448, 185] width 682 height 42
click at [758, 364] on button "Next" at bounding box center [764, 362] width 49 height 28
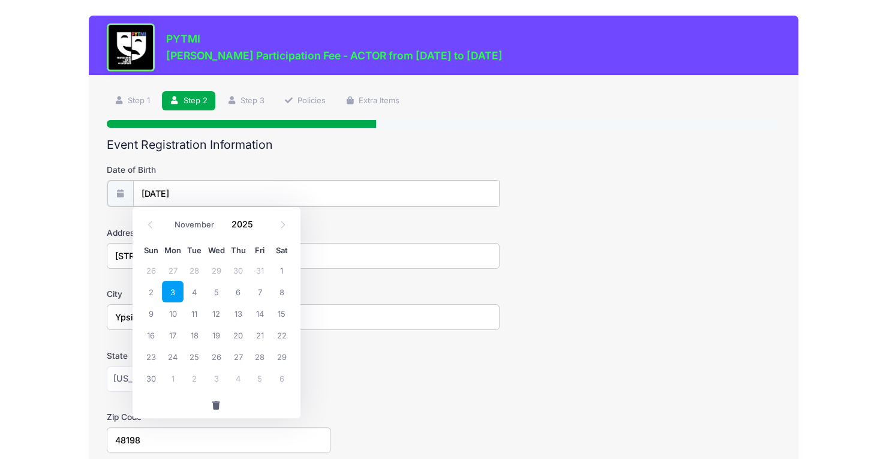
click at [233, 192] on input "11/03/2025" at bounding box center [316, 193] width 366 height 26
click at [198, 200] on input "11/03/2025" at bounding box center [316, 193] width 366 height 26
click at [149, 221] on icon at bounding box center [150, 225] width 8 height 8
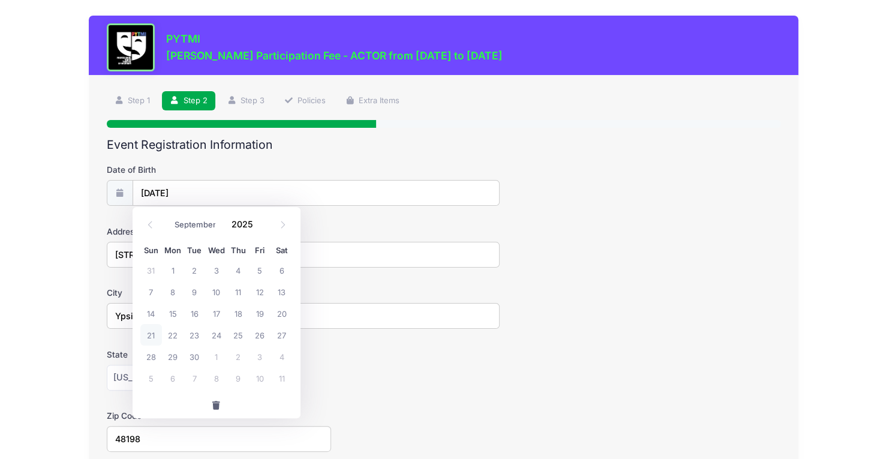
select select "7"
click at [196, 336] on span "19" at bounding box center [194, 335] width 22 height 22
type input "08/19/2025"
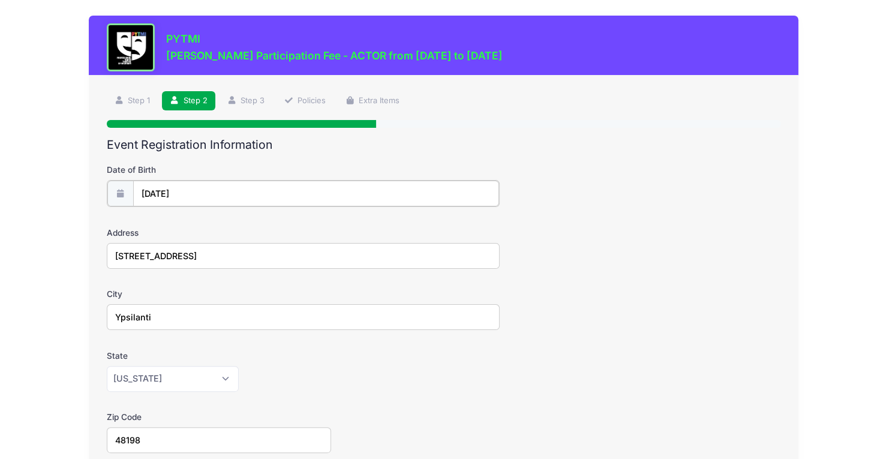
click at [253, 191] on input "08/19/2025" at bounding box center [316, 193] width 366 height 26
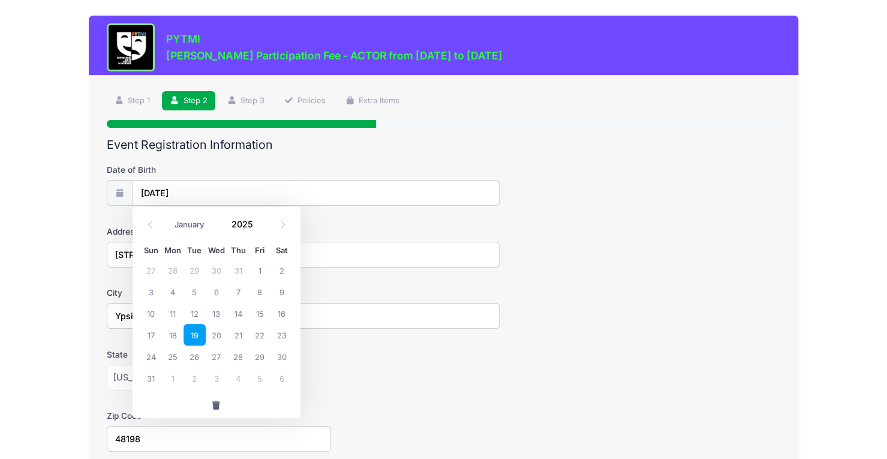
click at [250, 224] on input "2025" at bounding box center [244, 224] width 39 height 18
click at [255, 228] on input "2025" at bounding box center [244, 224] width 39 height 18
type input "2015"
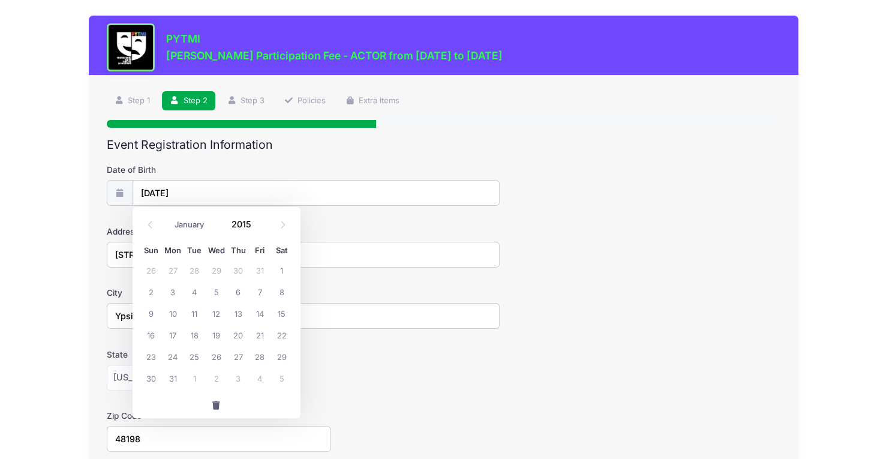
click at [531, 174] on div "Date of Birth 08/19/2025" at bounding box center [444, 185] width 674 height 42
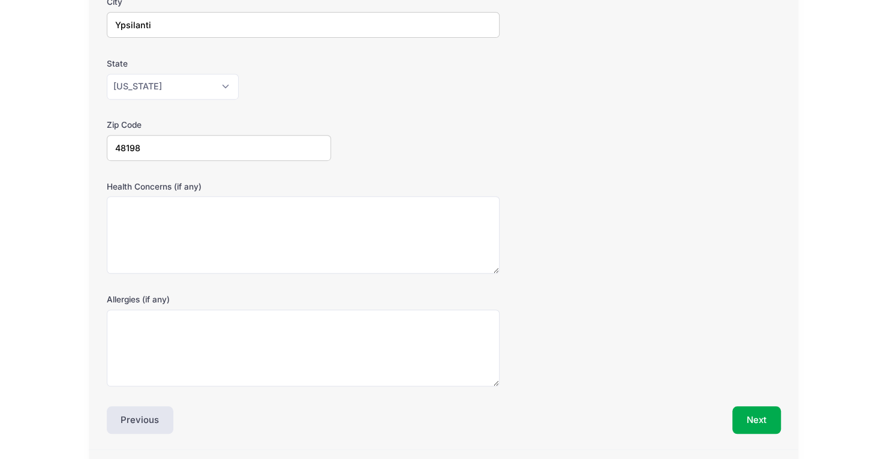
scroll to position [291, 0]
click at [762, 407] on button "Next" at bounding box center [756, 419] width 49 height 28
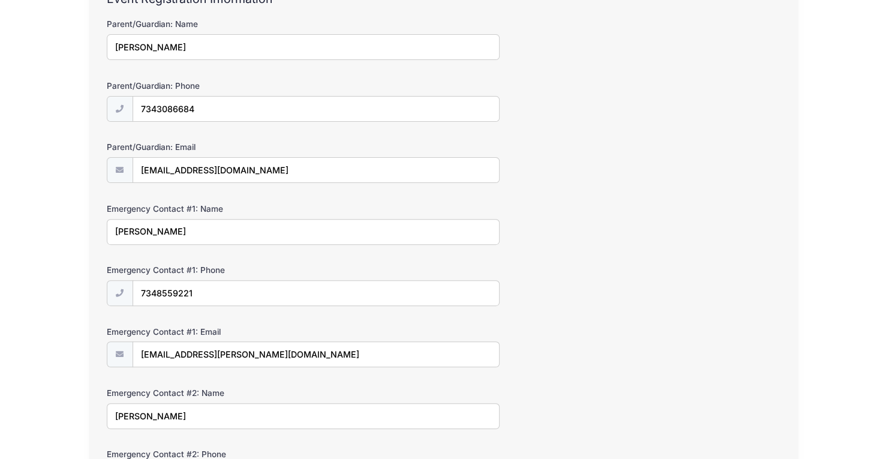
scroll to position [344, 0]
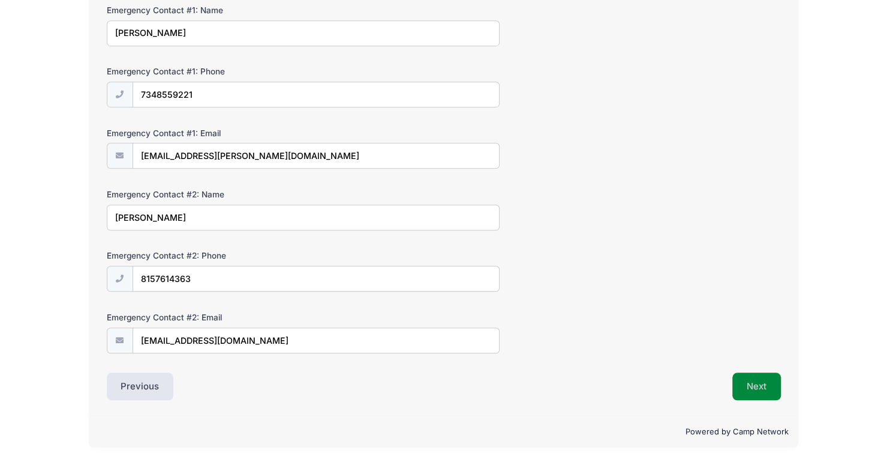
click at [750, 389] on button "Next" at bounding box center [756, 386] width 49 height 28
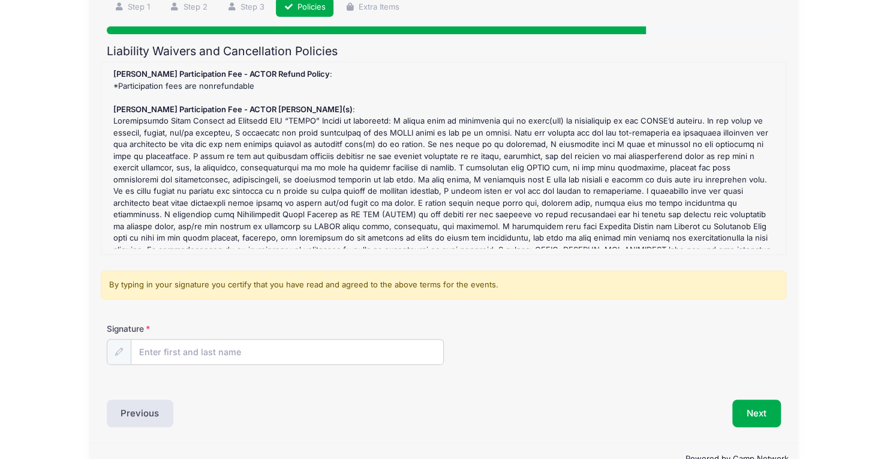
scroll to position [94, 0]
click at [381, 349] on input "Signature" at bounding box center [287, 352] width 312 height 26
type input "jenny murphy"
click at [759, 418] on button "Next" at bounding box center [756, 413] width 49 height 28
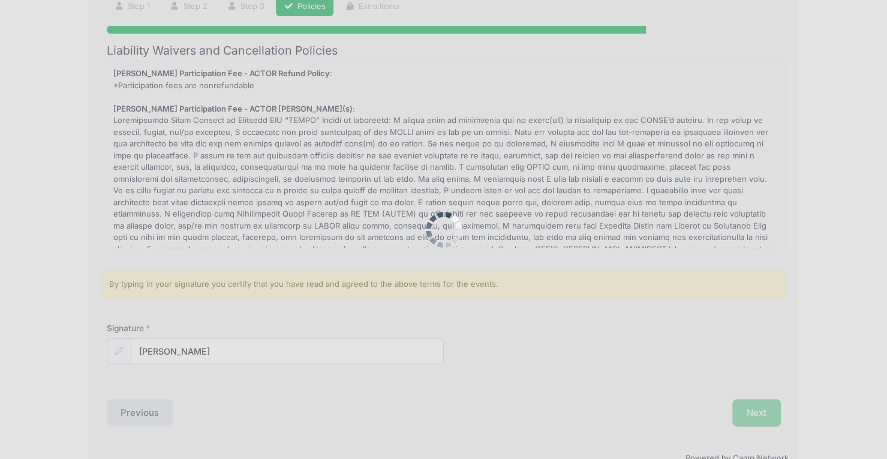
scroll to position [0, 0]
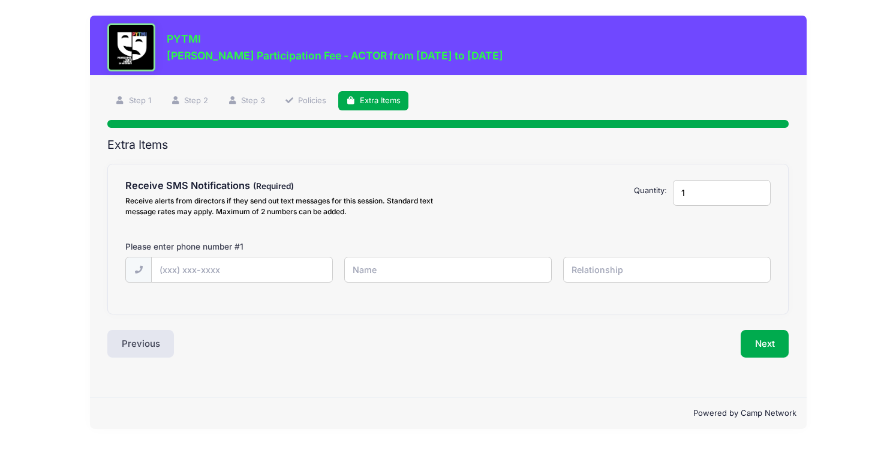
drag, startPoint x: 685, startPoint y: 194, endPoint x: 676, endPoint y: 193, distance: 8.4
click at [676, 193] on input "1" at bounding box center [722, 193] width 98 height 26
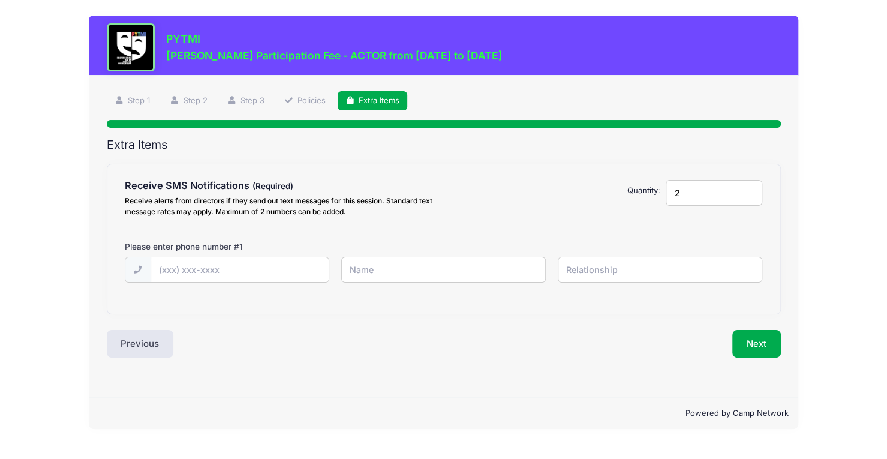
type input "2"
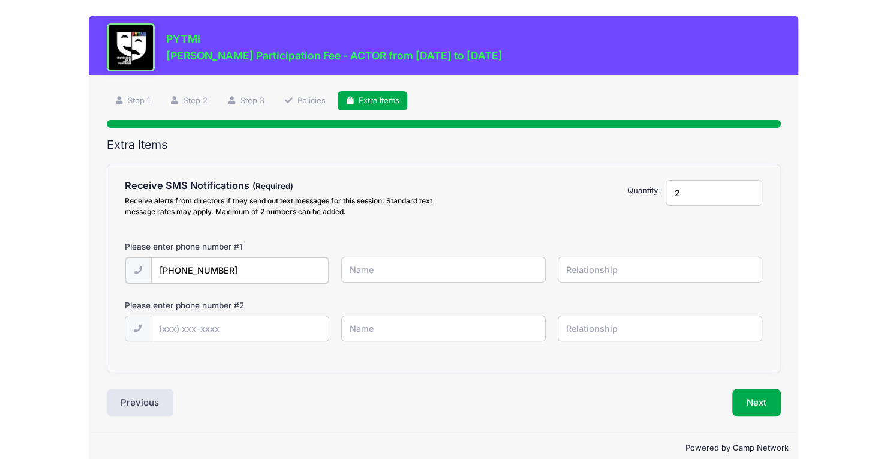
type input "(734) 855-9221"
type input "joe bertoletti"
type input "parent"
type input "(734) 308-6684"
type input "jenny murphy"
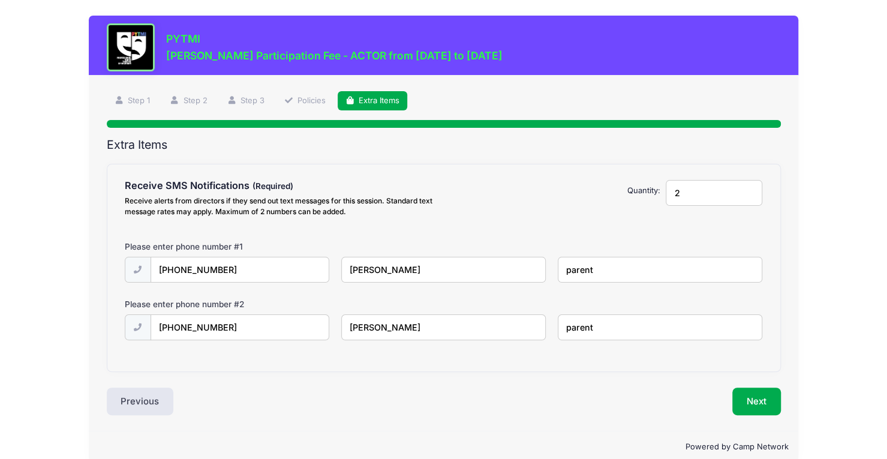
type input "parent"
click at [764, 397] on button "Next" at bounding box center [756, 401] width 49 height 28
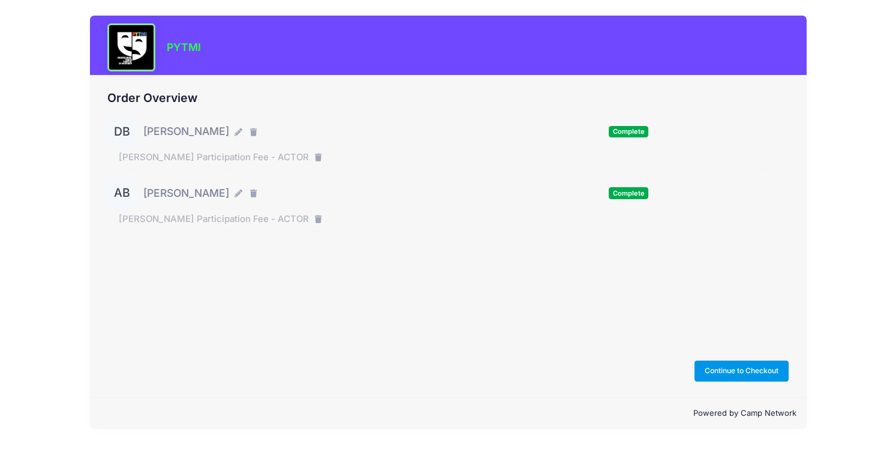
click at [732, 369] on button "Continue to Checkout" at bounding box center [741, 370] width 95 height 20
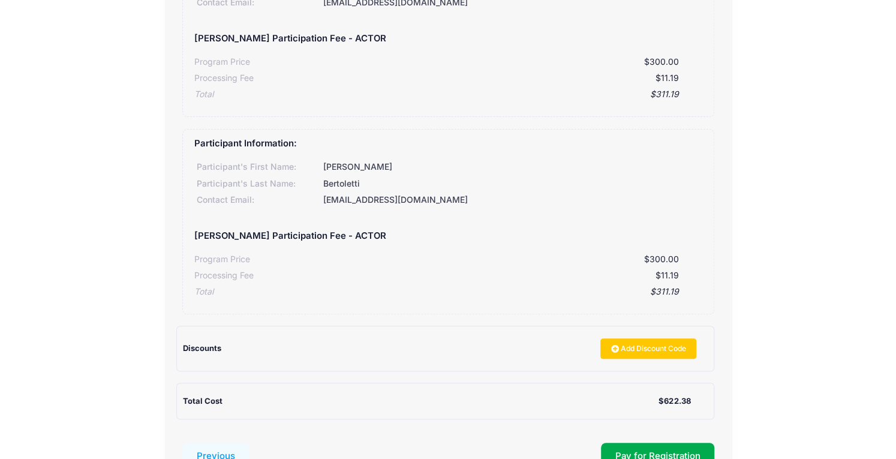
scroll to position [185, 0]
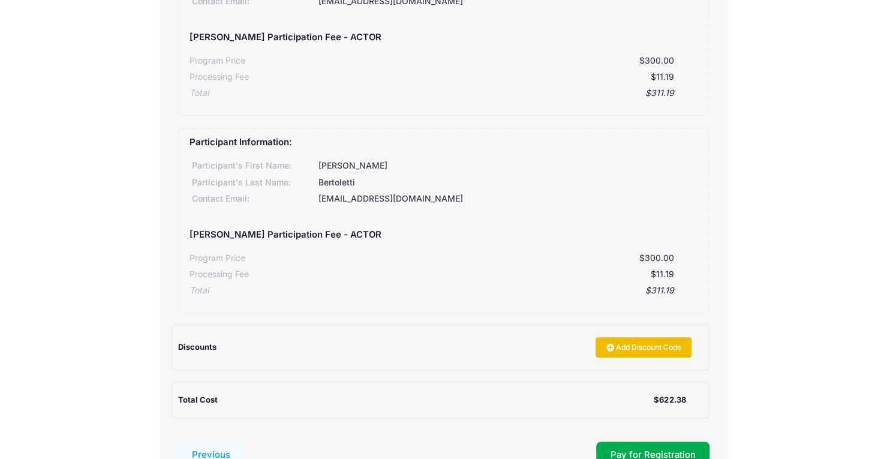
click at [662, 345] on link "Add Discount Code" at bounding box center [643, 347] width 96 height 20
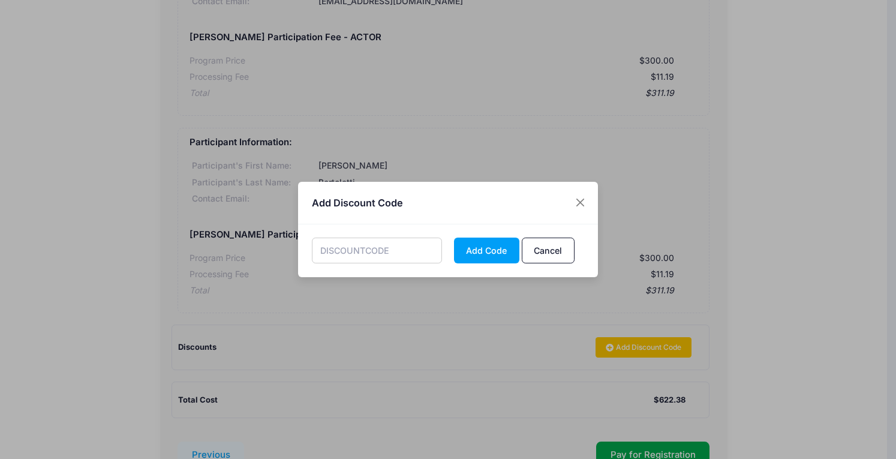
click at [371, 253] on input "text" at bounding box center [377, 250] width 131 height 26
type input "FAMILY"
click at [474, 247] on button "Add Code" at bounding box center [486, 250] width 65 height 26
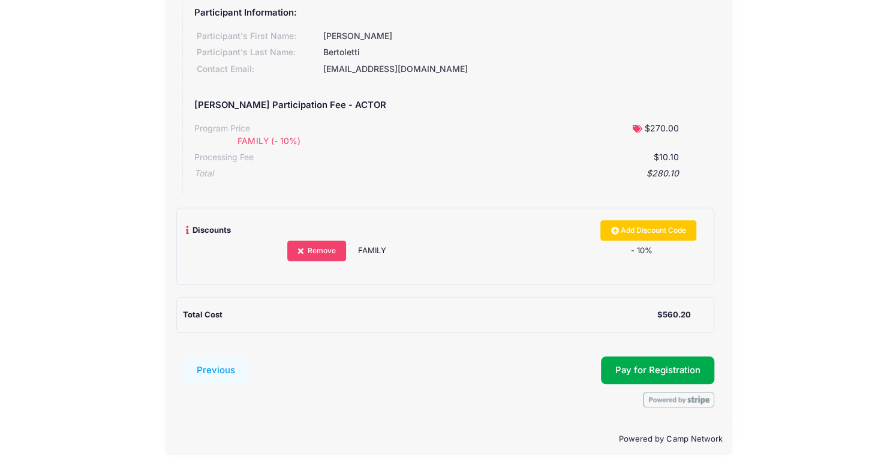
scroll to position [336, 0]
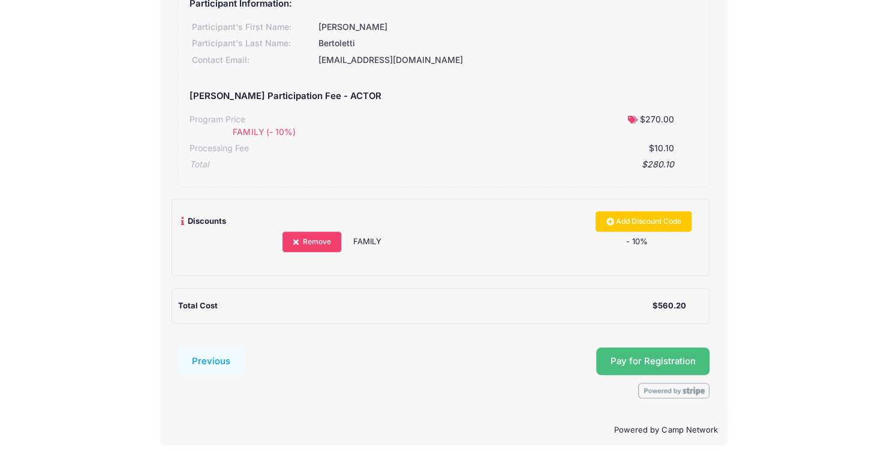
click at [652, 364] on button "Pay for Registration" at bounding box center [653, 361] width 114 height 28
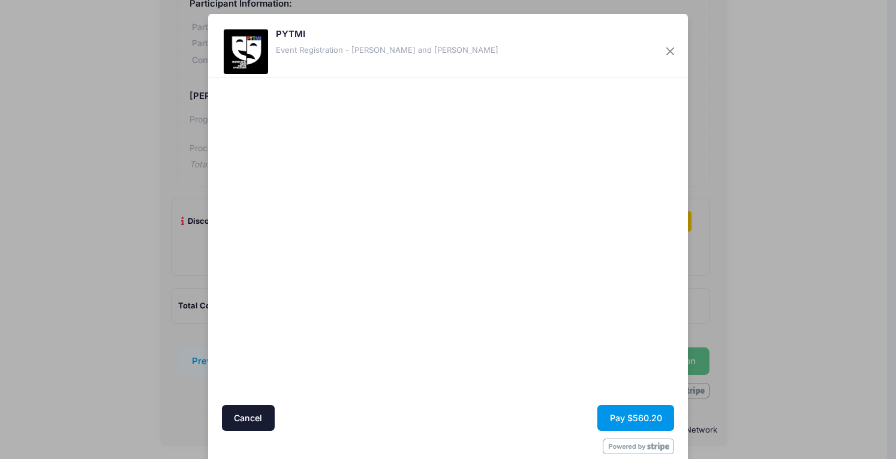
click at [634, 409] on button "Pay $560.20" at bounding box center [635, 418] width 77 height 26
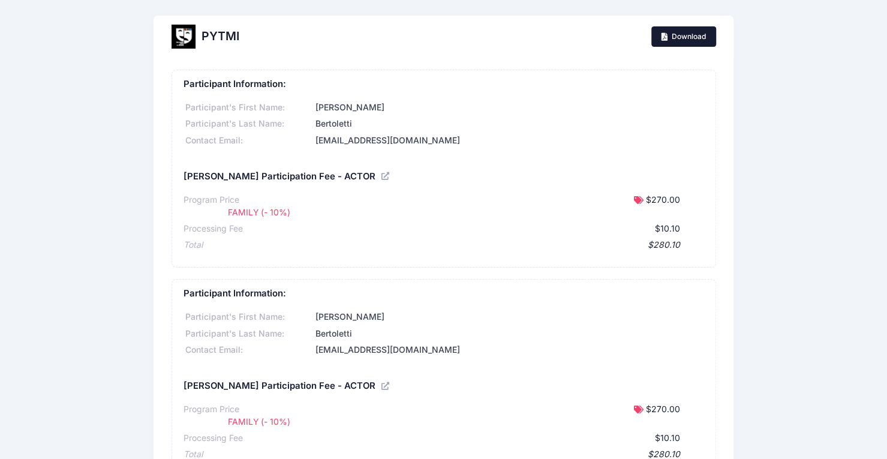
click at [675, 41] on link "Download" at bounding box center [683, 36] width 65 height 20
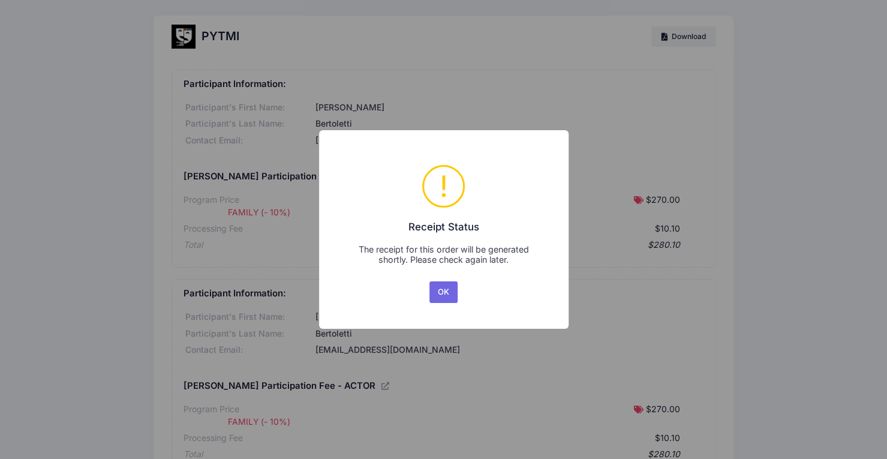
click at [445, 293] on button "OK" at bounding box center [443, 292] width 29 height 22
